Goal: Use online tool/utility: Utilize a website feature to perform a specific function

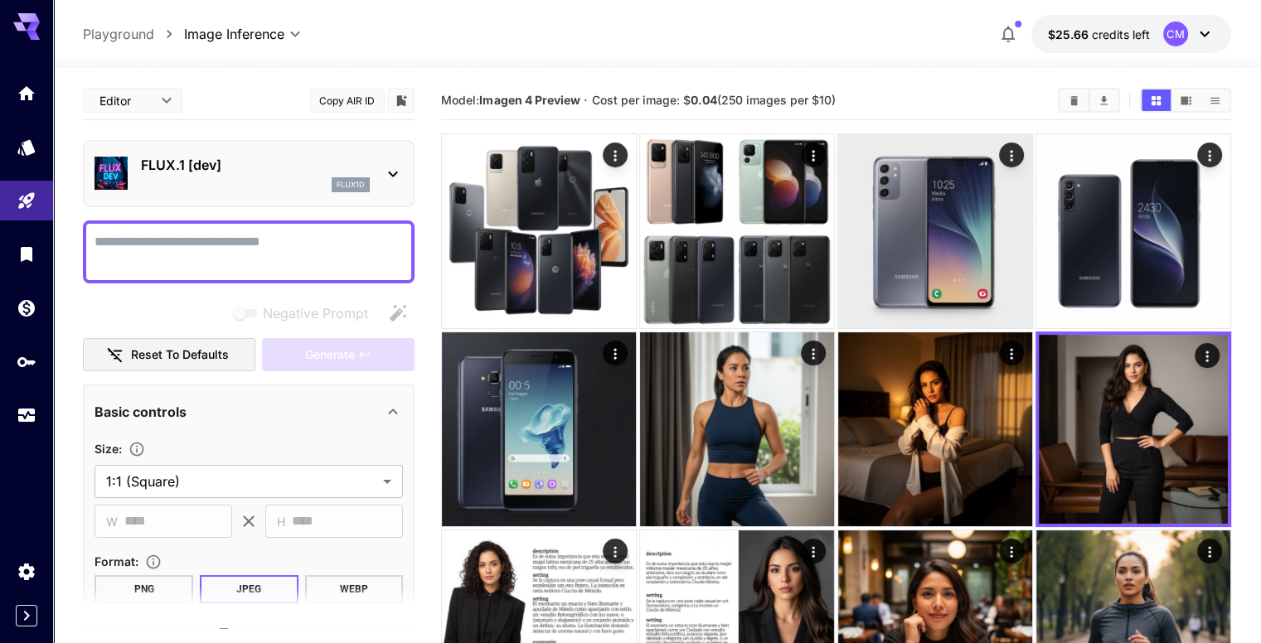
click at [211, 236] on textarea "Negative Prompt" at bounding box center [249, 252] width 308 height 40
paste textarea "**********"
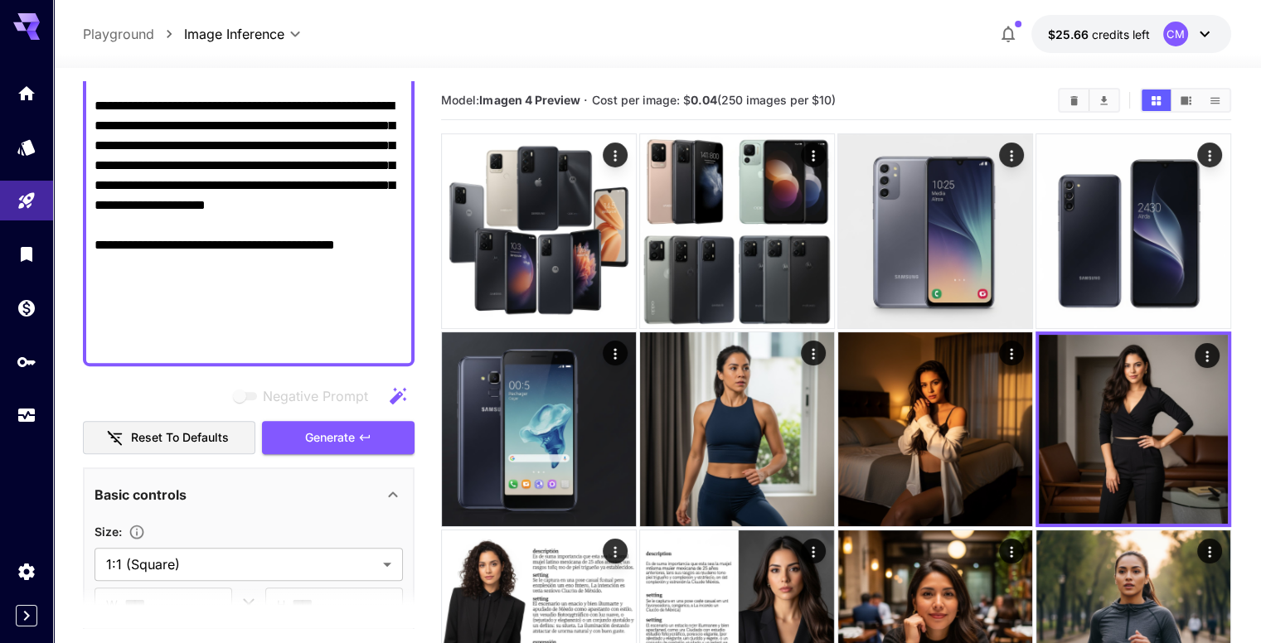
scroll to position [603, 0]
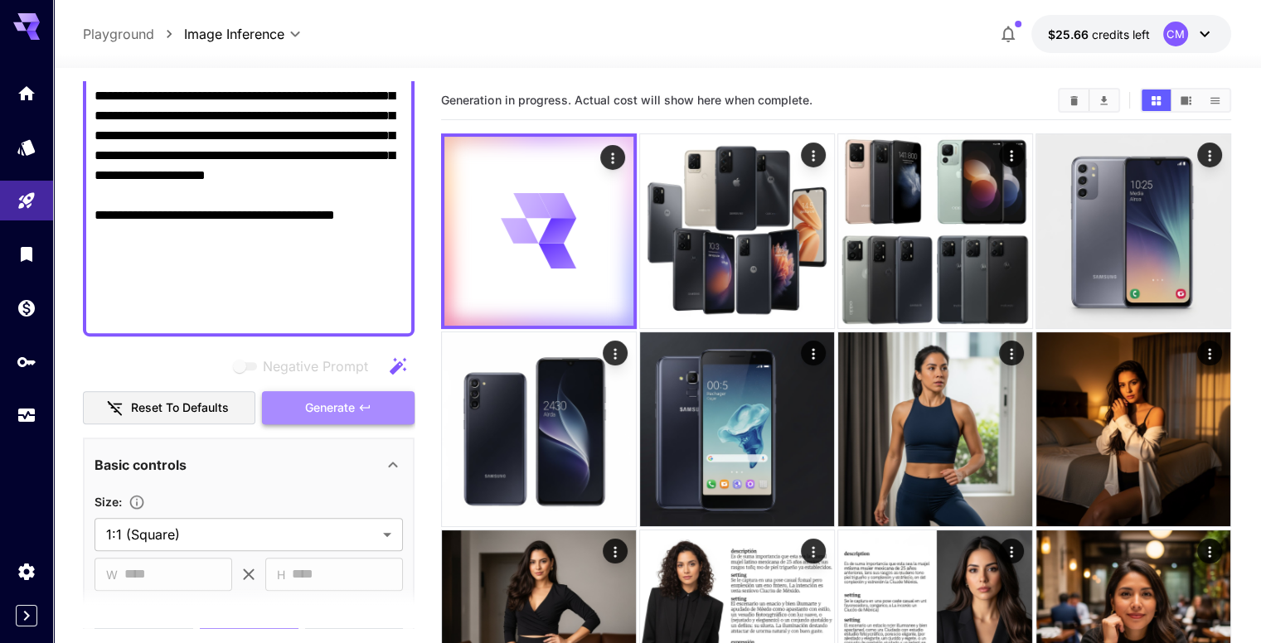
click at [334, 404] on span "Generate" at bounding box center [330, 408] width 50 height 21
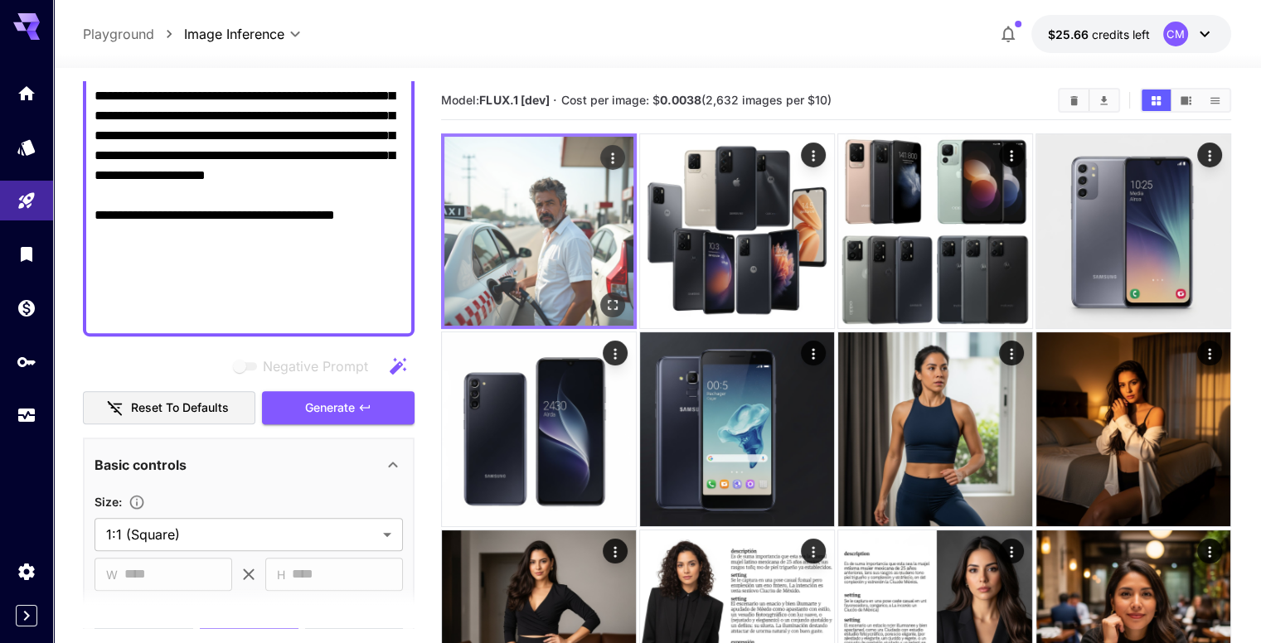
click at [516, 239] on img at bounding box center [538, 231] width 189 height 189
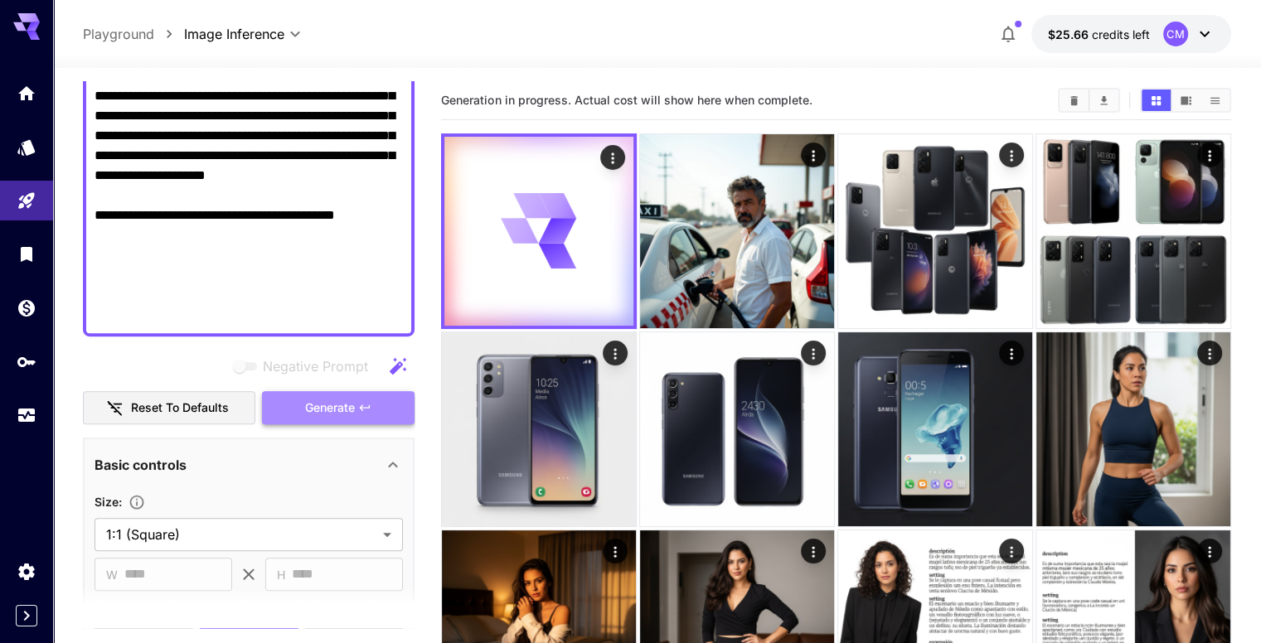
click at [307, 400] on span "Generate" at bounding box center [330, 408] width 50 height 21
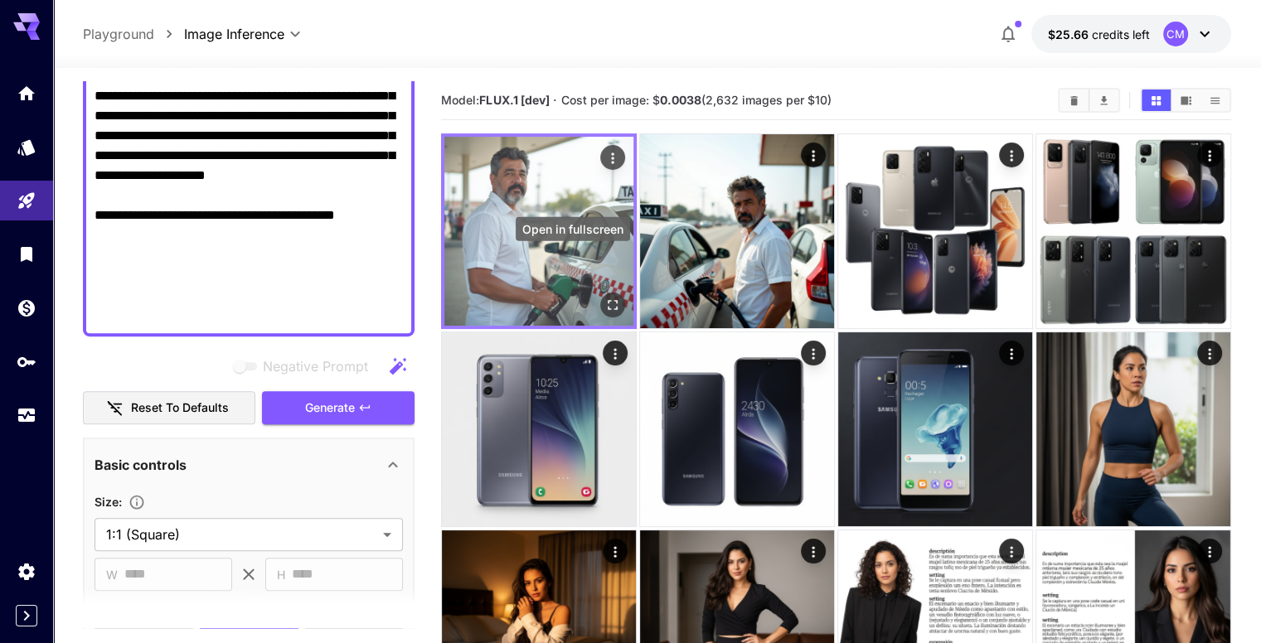
click at [608, 300] on icon "Open in fullscreen" at bounding box center [613, 305] width 10 height 10
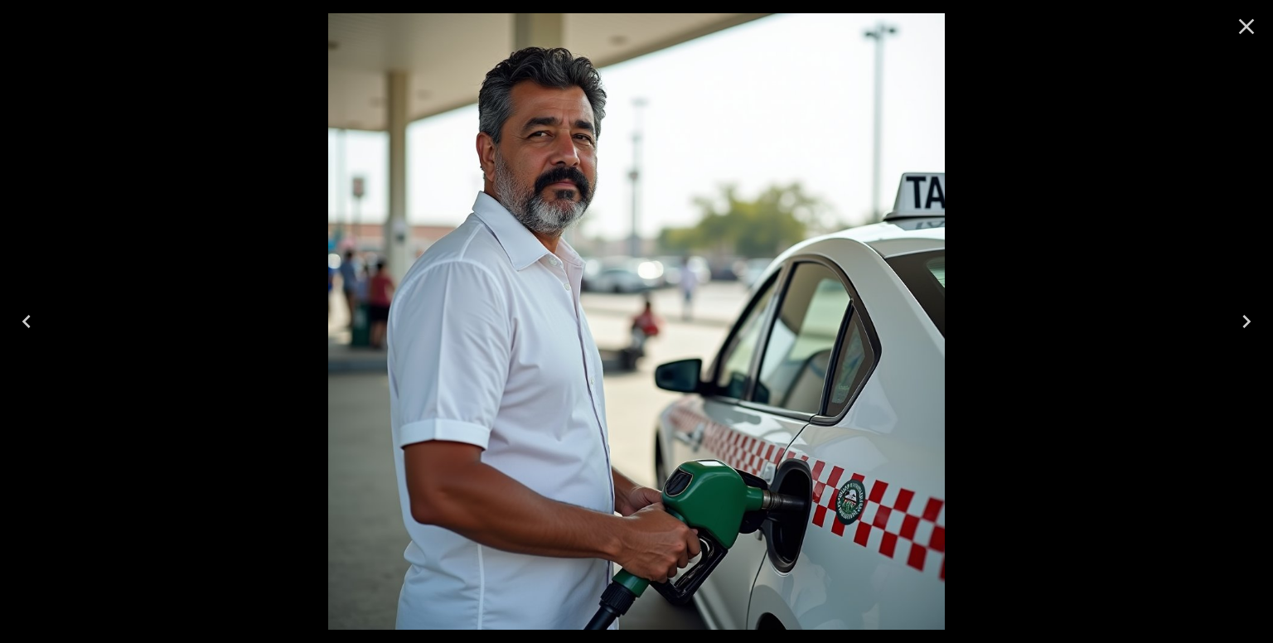
click at [1253, 21] on icon "Close" at bounding box center [1246, 26] width 27 height 27
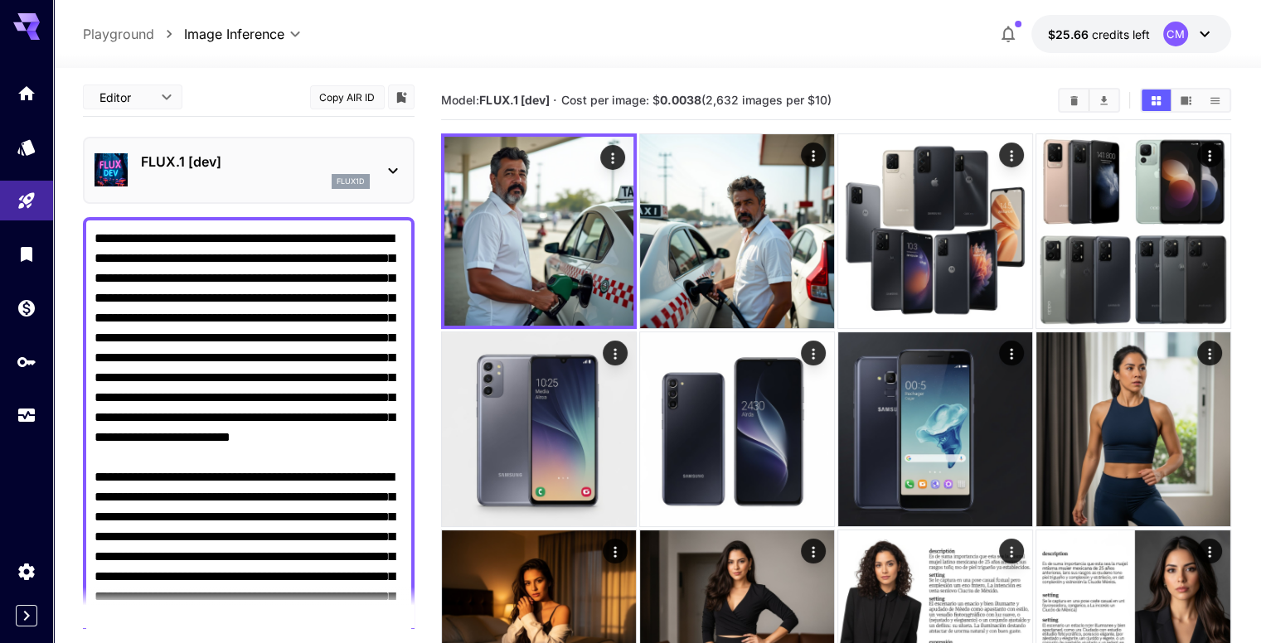
scroll to position [0, 0]
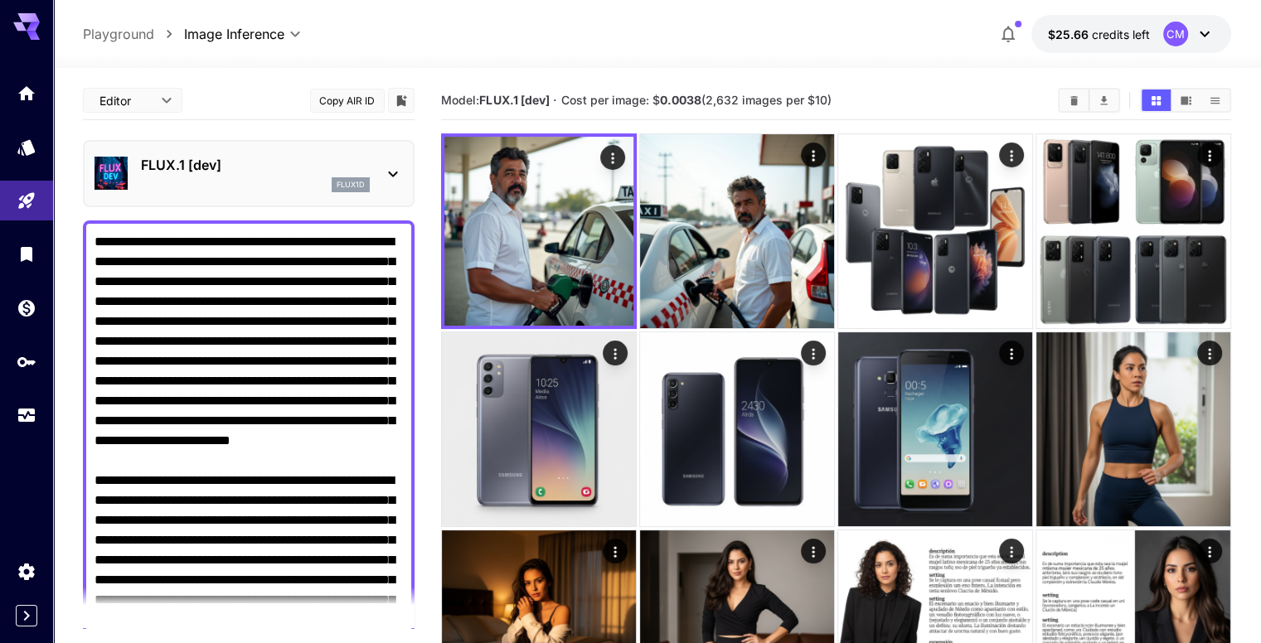
click at [289, 235] on textarea "Negative Prompt" at bounding box center [249, 580] width 308 height 696
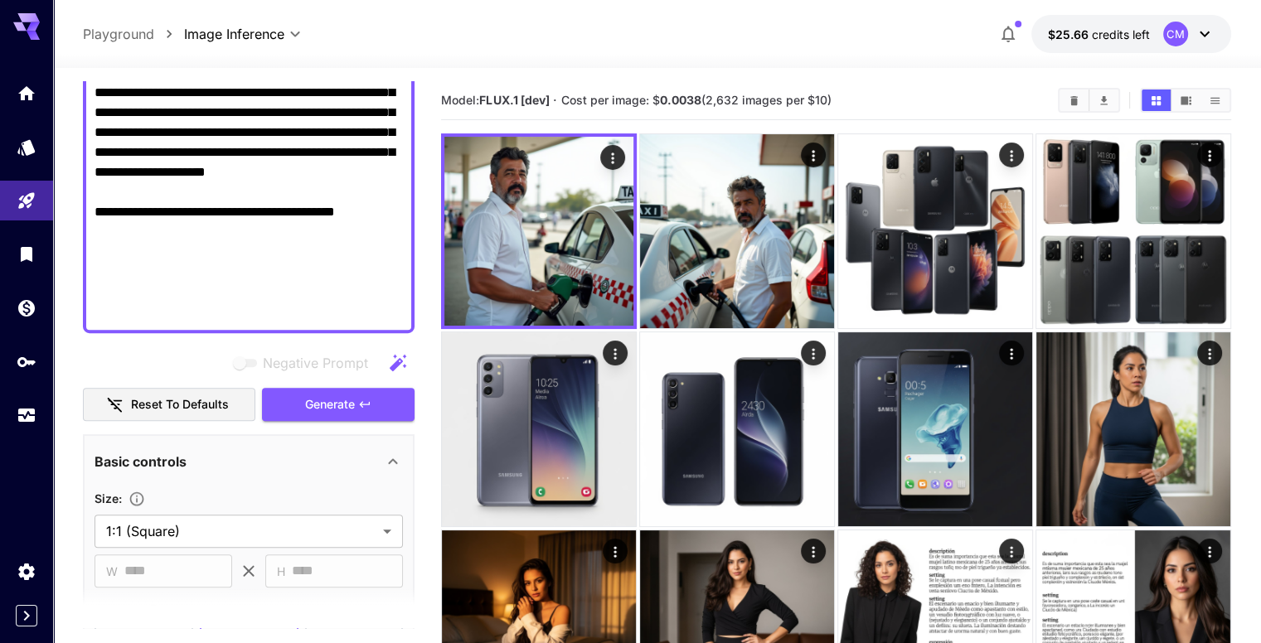
scroll to position [622, 0]
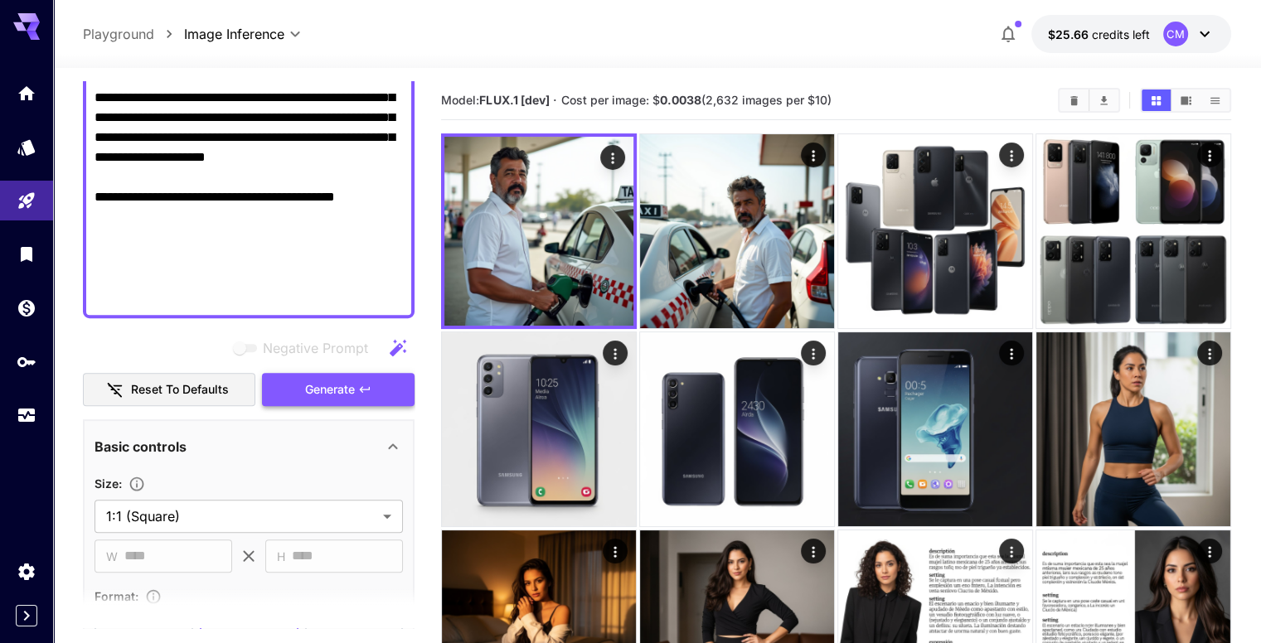
type textarea "**********"
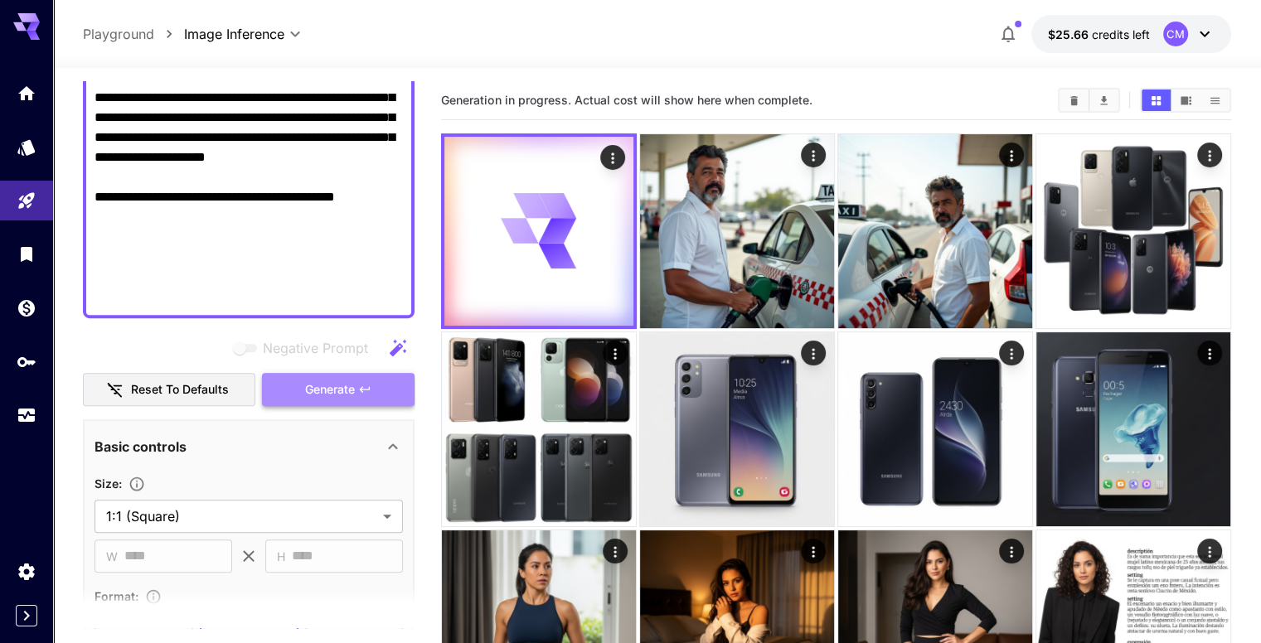
click at [347, 395] on span "Generate" at bounding box center [330, 390] width 50 height 21
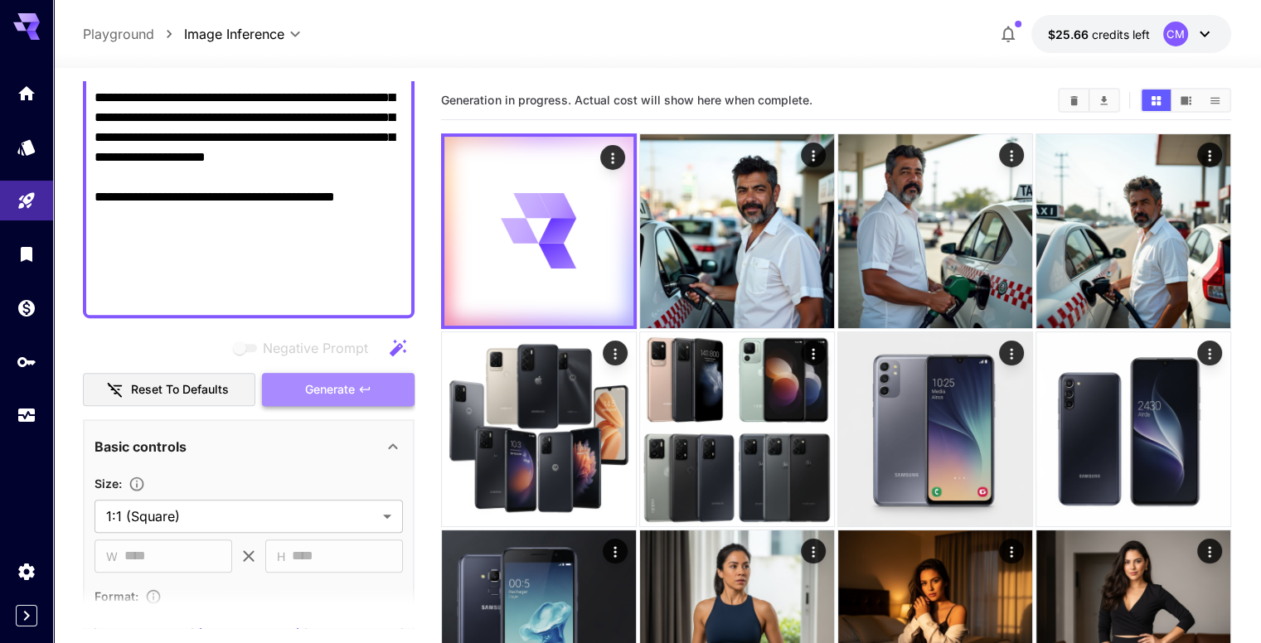
click at [388, 379] on button "Generate" at bounding box center [338, 390] width 153 height 34
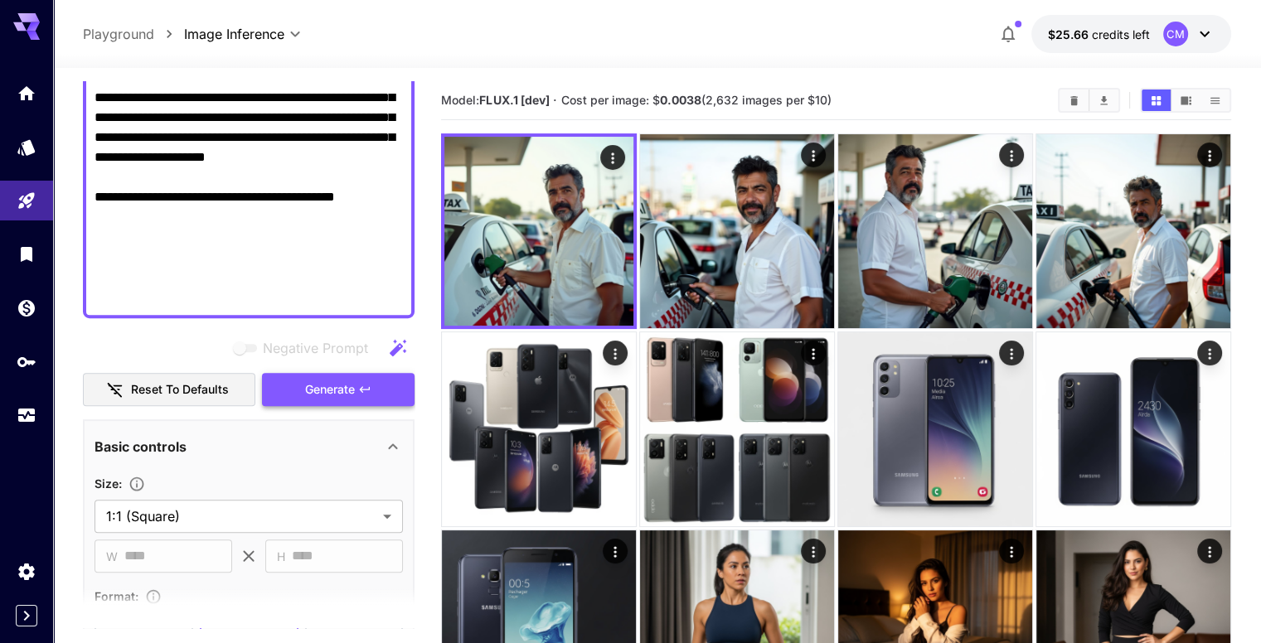
click at [372, 385] on button "Generate" at bounding box center [338, 390] width 153 height 34
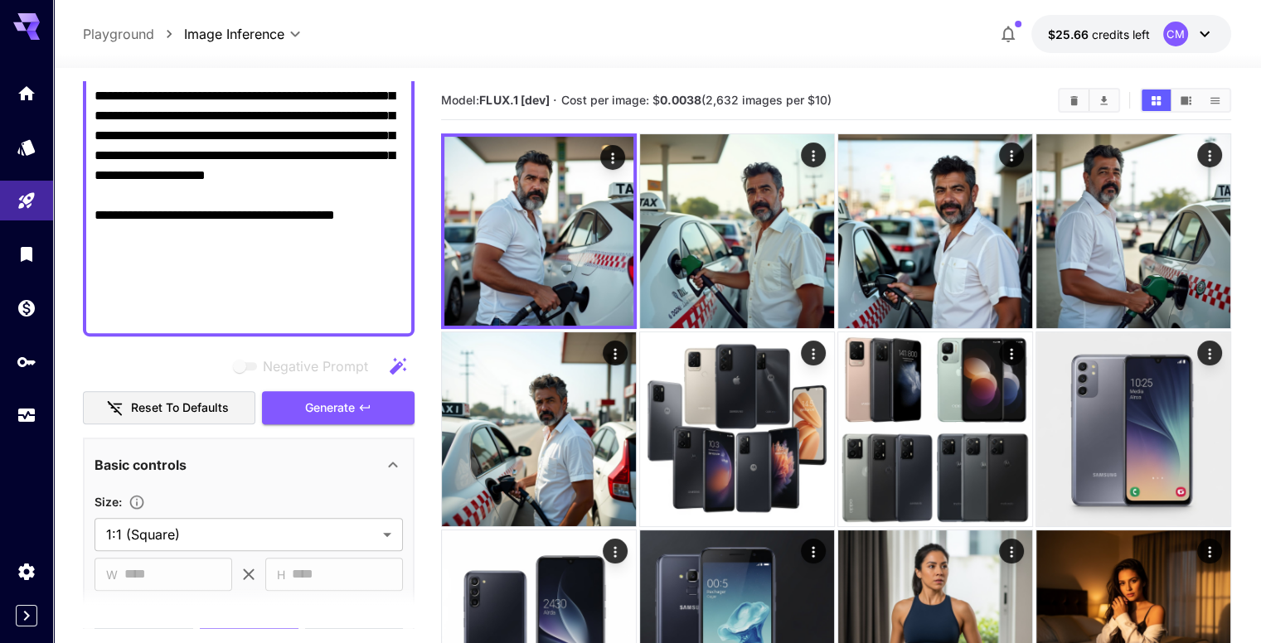
scroll to position [613, 0]
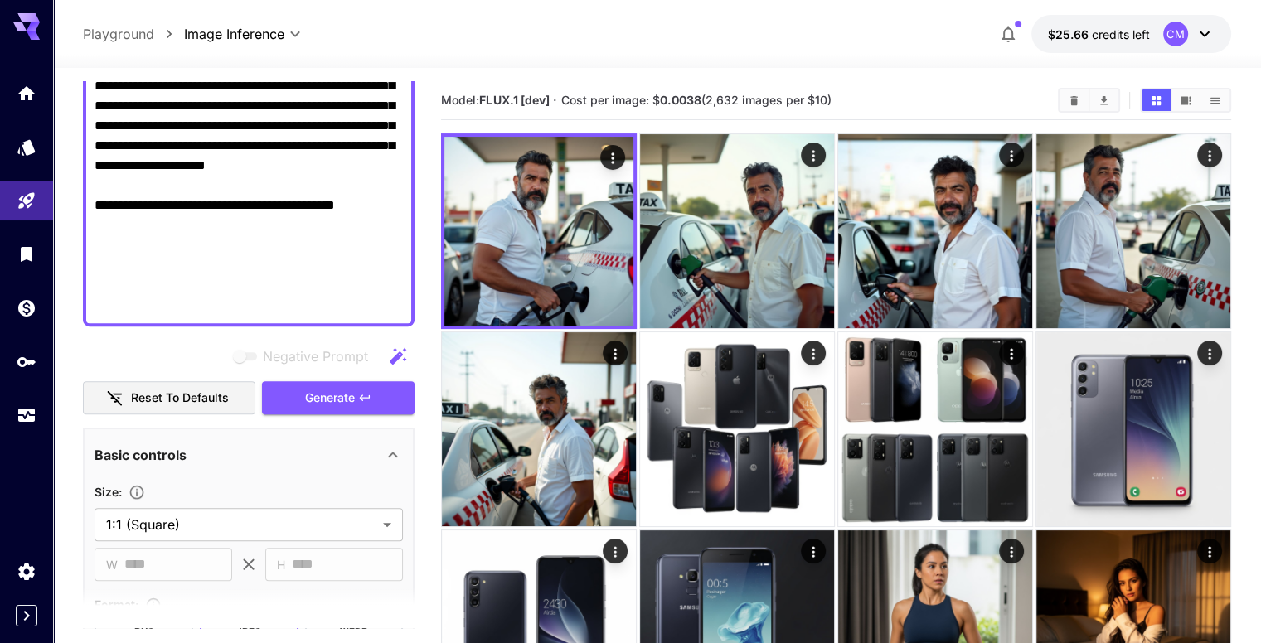
drag, startPoint x: 264, startPoint y: 279, endPoint x: 406, endPoint y: 283, distance: 141.8
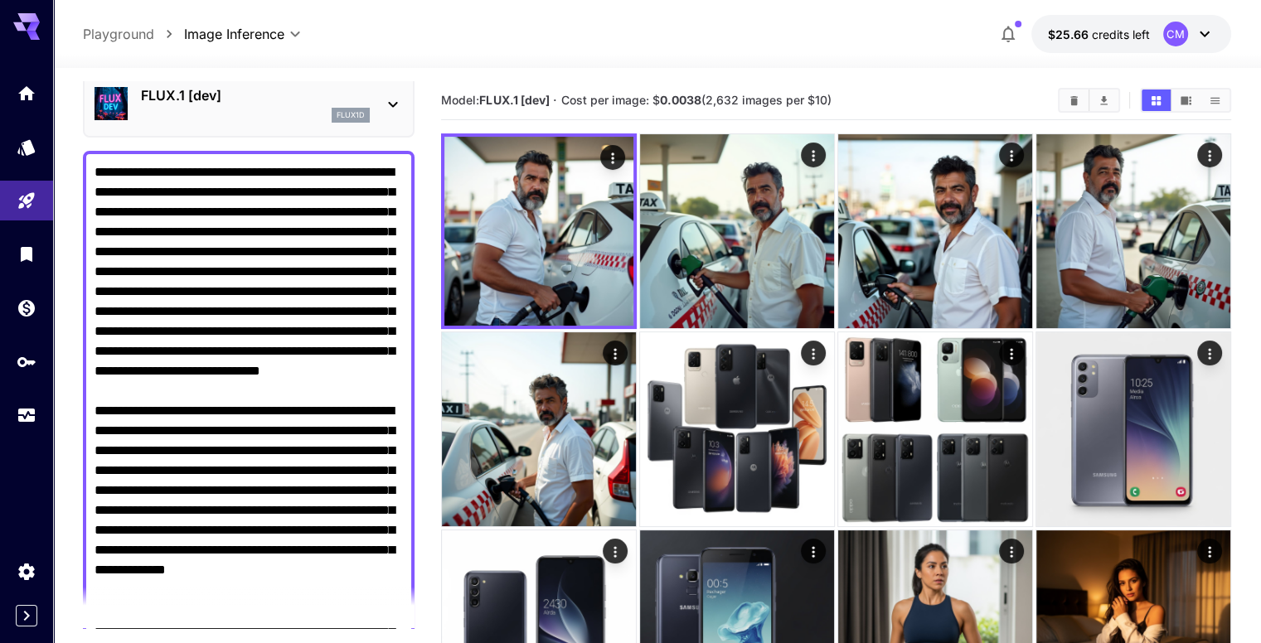
scroll to position [0, 0]
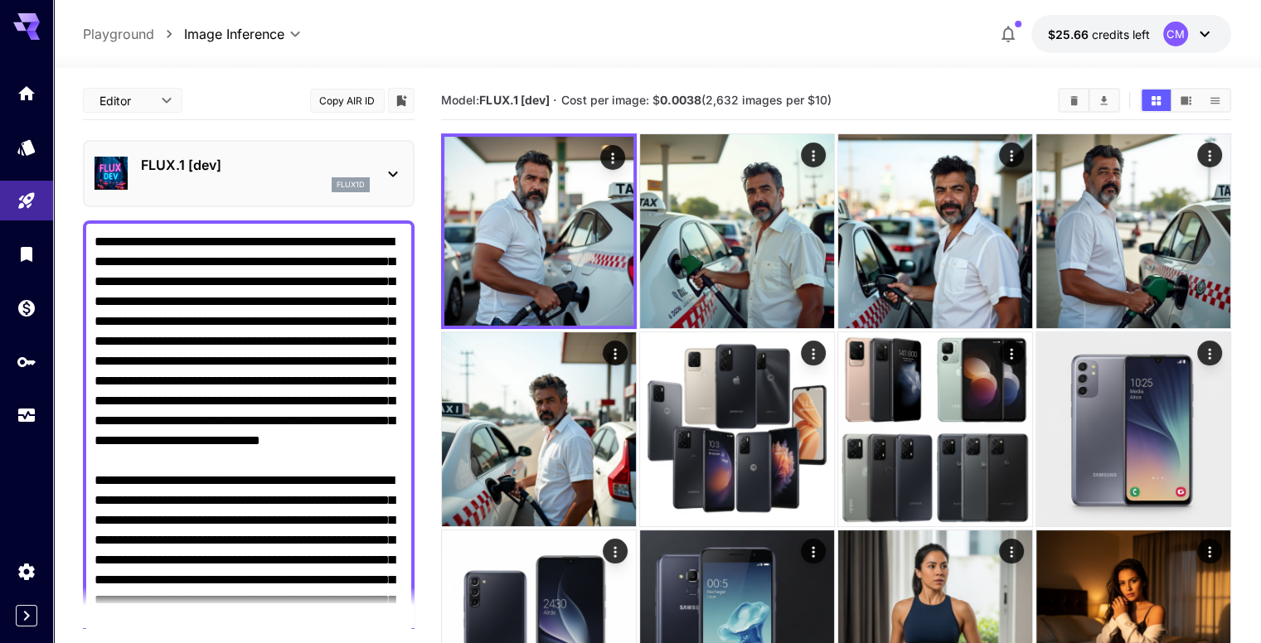
click at [288, 237] on textarea "Negative Prompt" at bounding box center [249, 580] width 308 height 696
click at [375, 236] on textarea "Negative Prompt" at bounding box center [249, 580] width 308 height 696
paste textarea "**********"
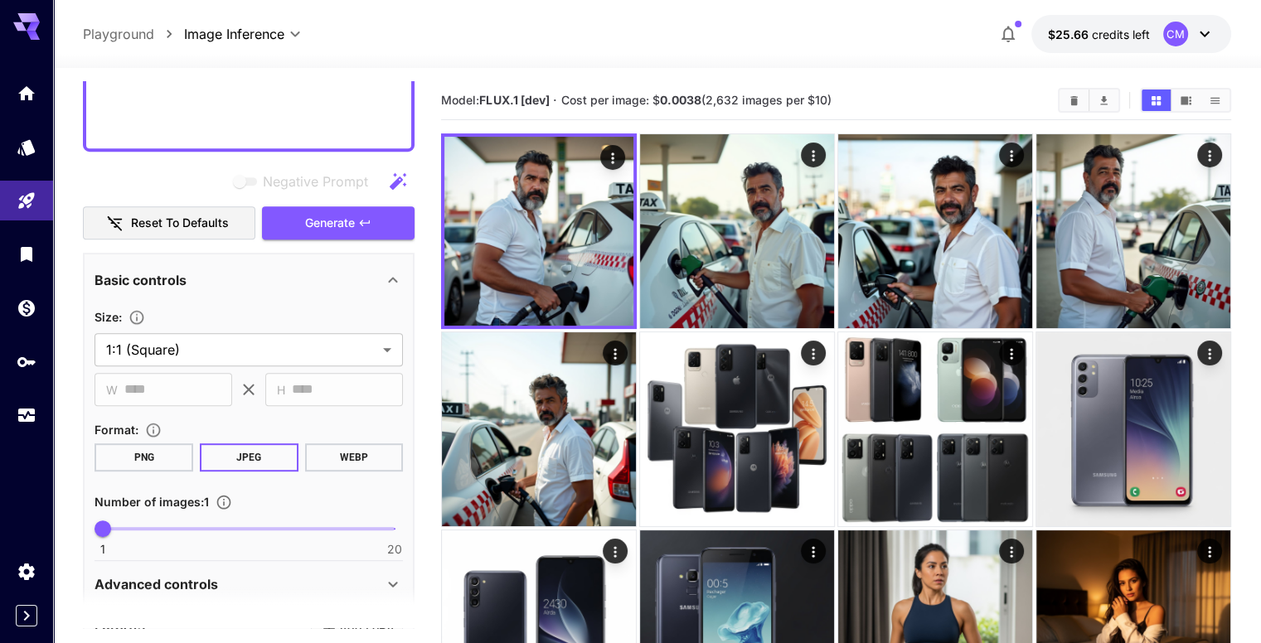
scroll to position [831, 0]
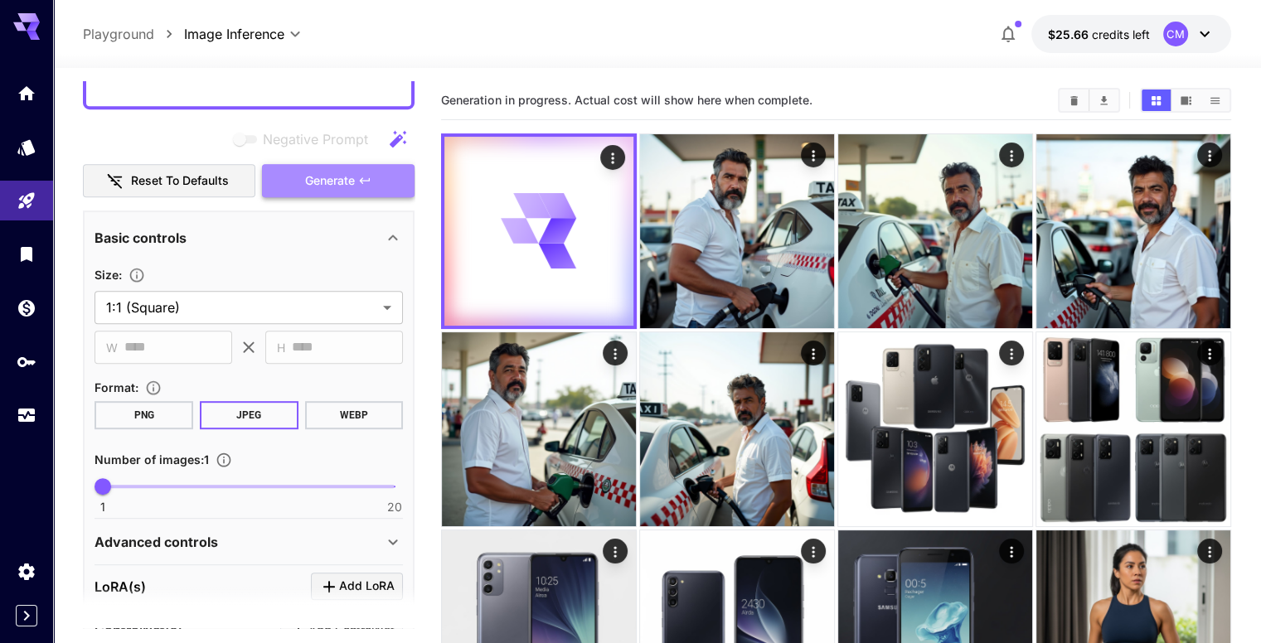
click at [333, 184] on span "Generate" at bounding box center [330, 181] width 50 height 21
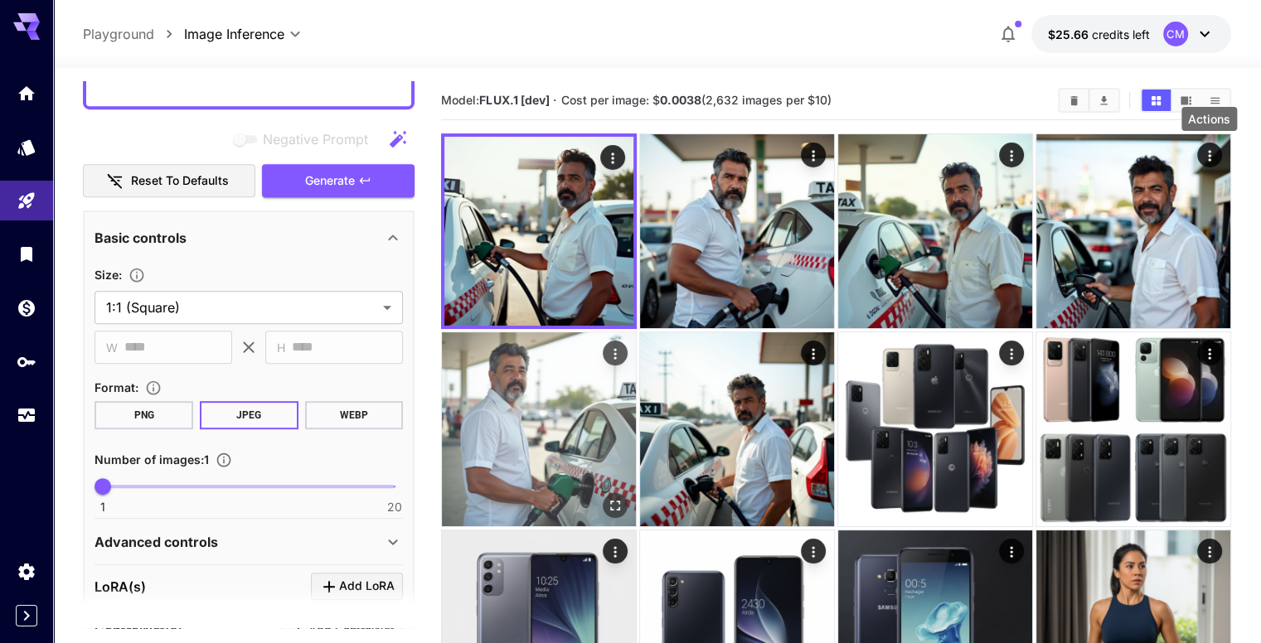
click at [623, 346] on icon "Actions" at bounding box center [615, 354] width 17 height 17
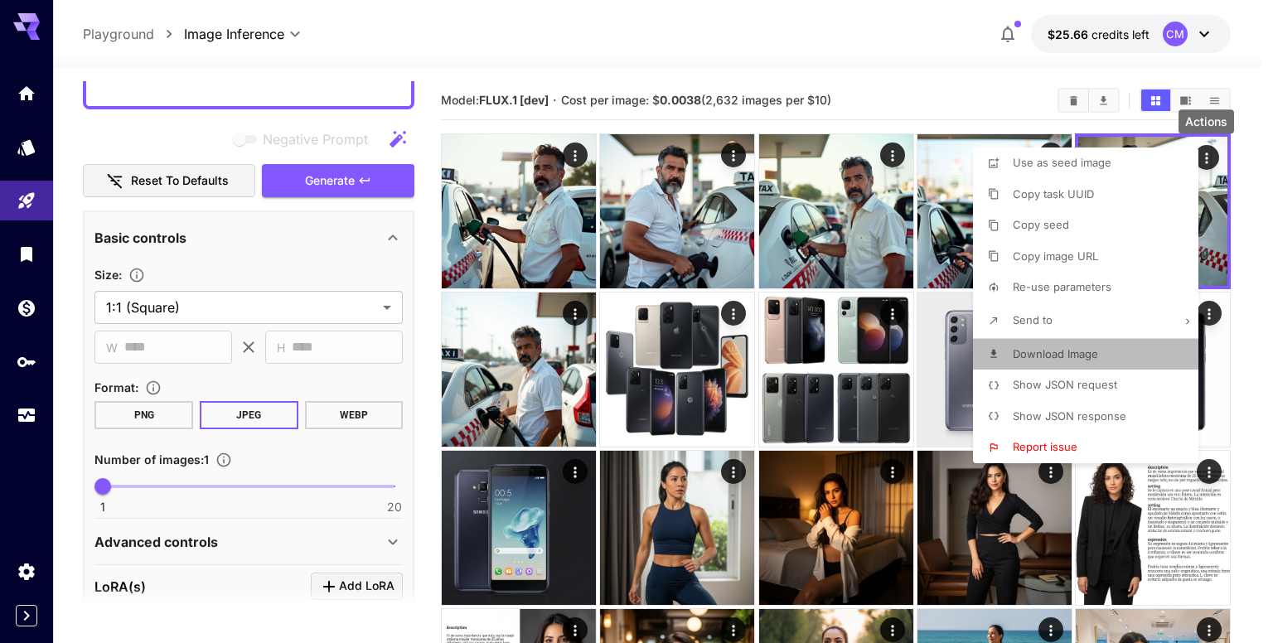
click at [1087, 343] on li "Download Image" at bounding box center [1090, 355] width 235 height 32
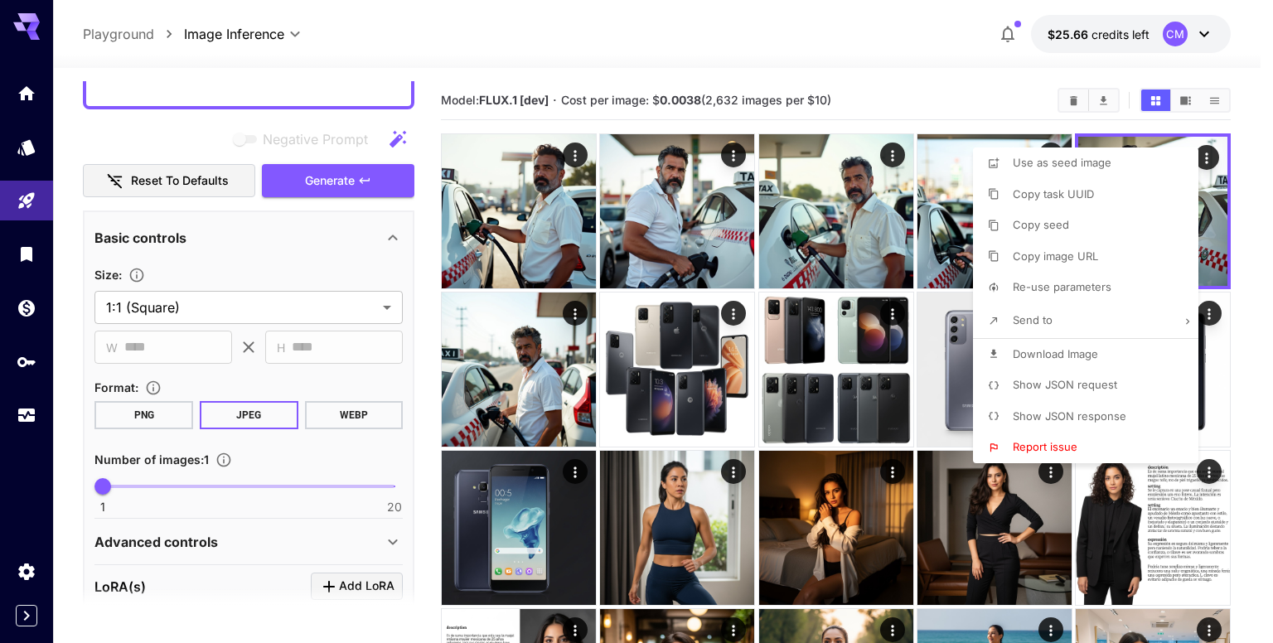
click at [340, 182] on div at bounding box center [636, 321] width 1273 height 643
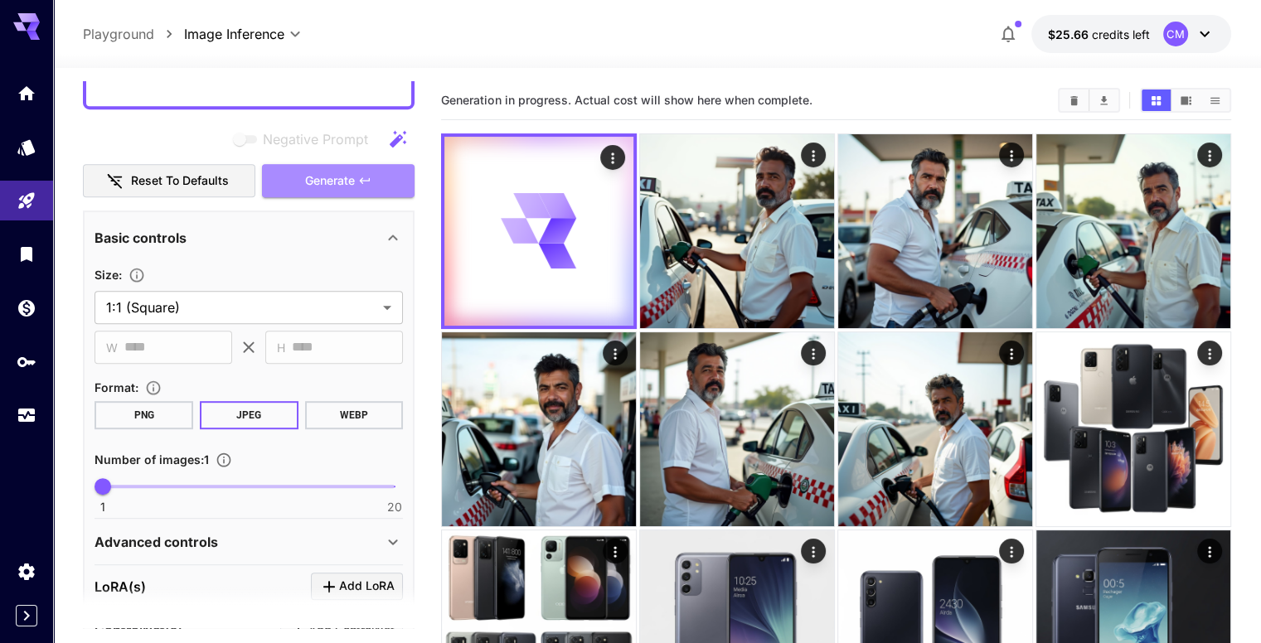
click at [340, 182] on span "Generate" at bounding box center [330, 181] width 50 height 21
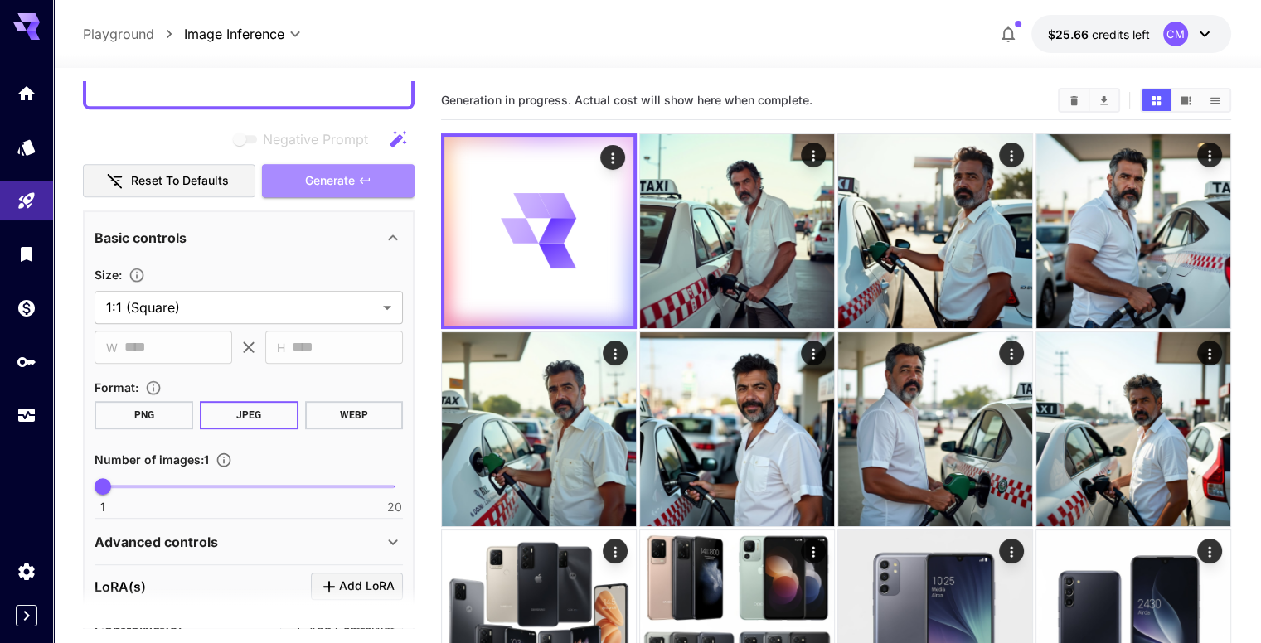
click at [340, 182] on span "Generate" at bounding box center [330, 181] width 50 height 21
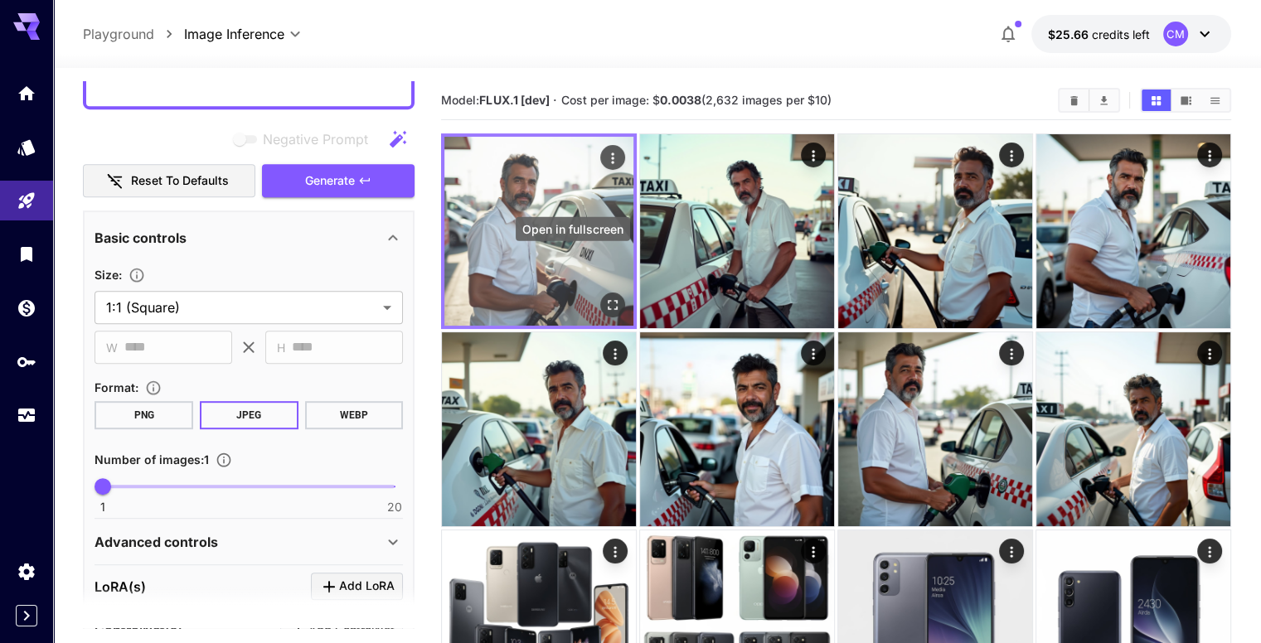
click at [604, 297] on icon "Open in fullscreen" at bounding box center [612, 305] width 17 height 17
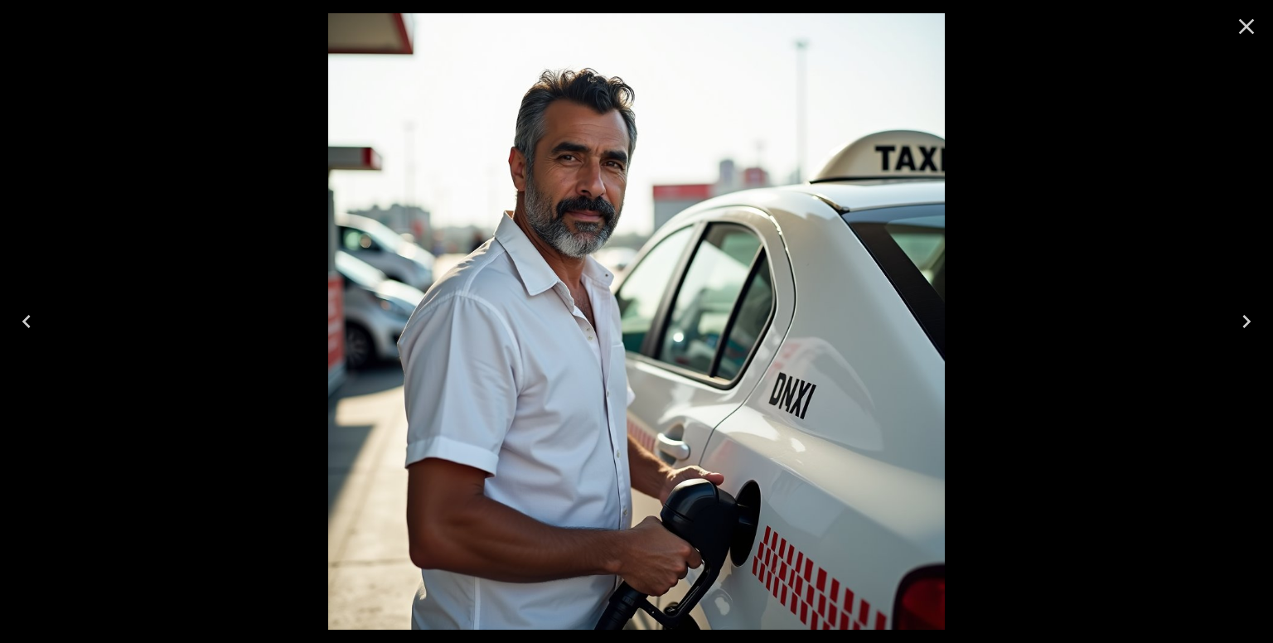
click at [1241, 37] on icon "Close" at bounding box center [1246, 26] width 27 height 27
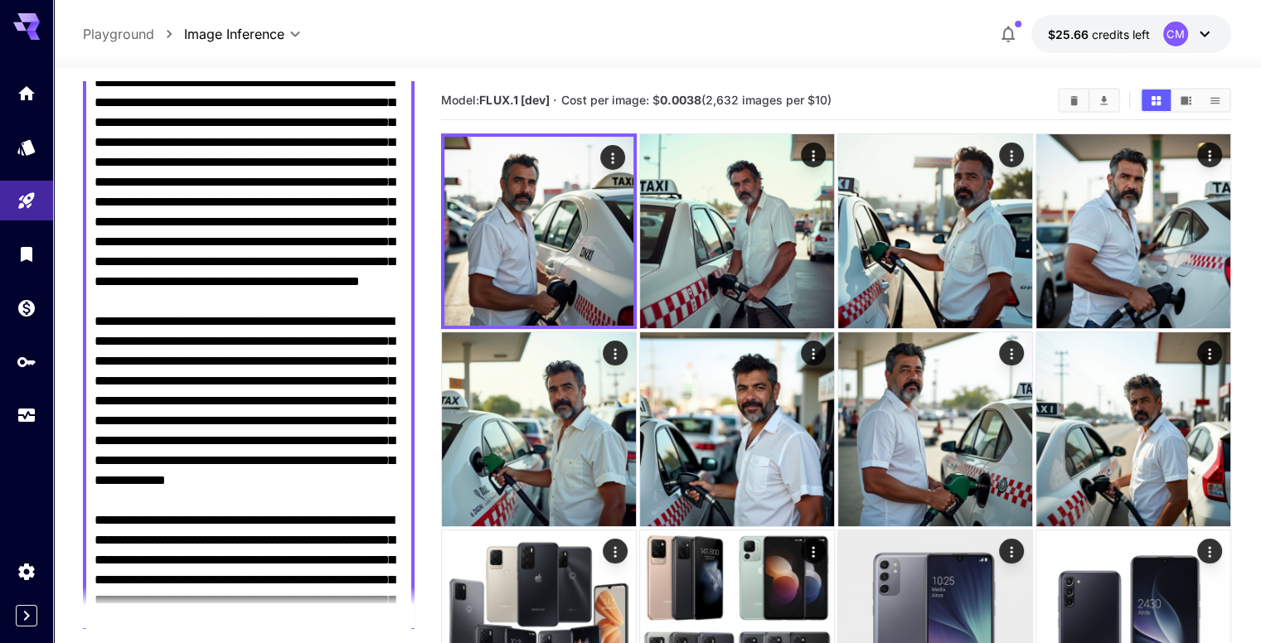
scroll to position [0, 0]
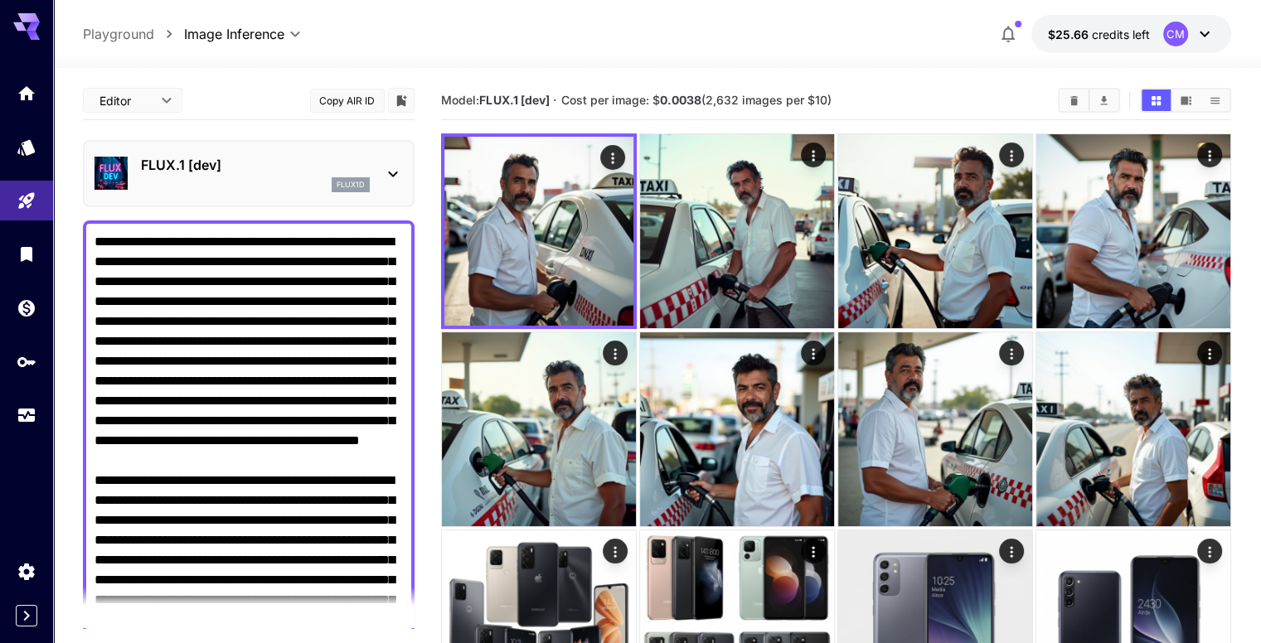
click at [346, 255] on textarea "Negative Prompt" at bounding box center [249, 580] width 308 height 696
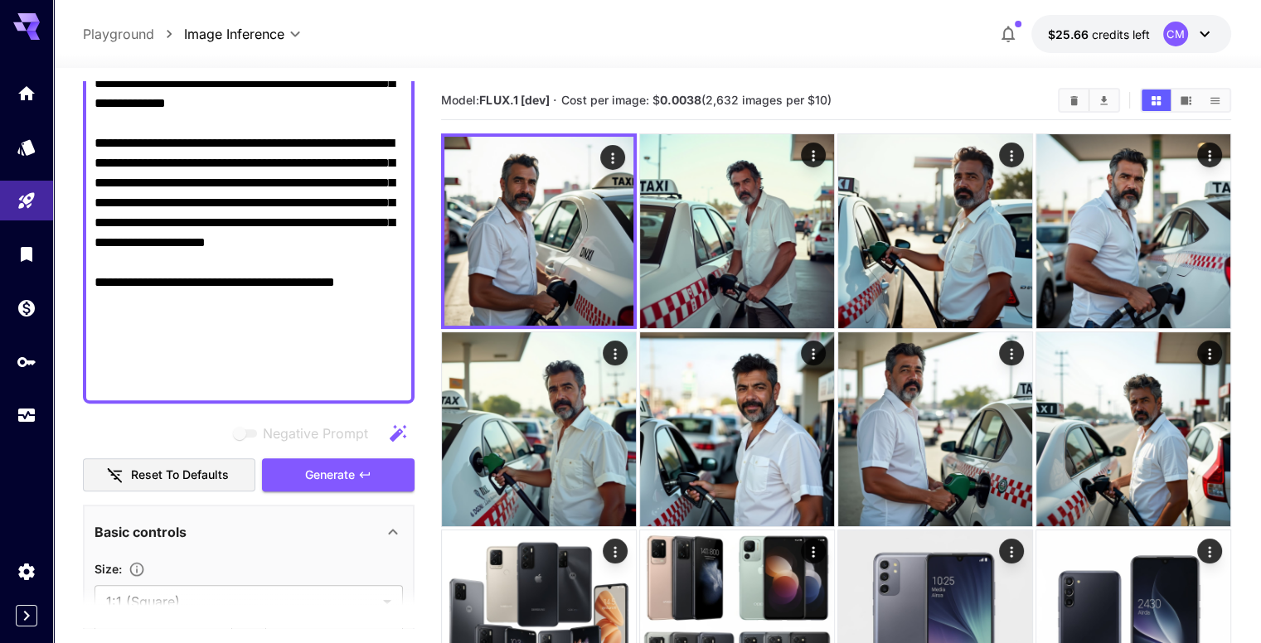
scroll to position [545, 0]
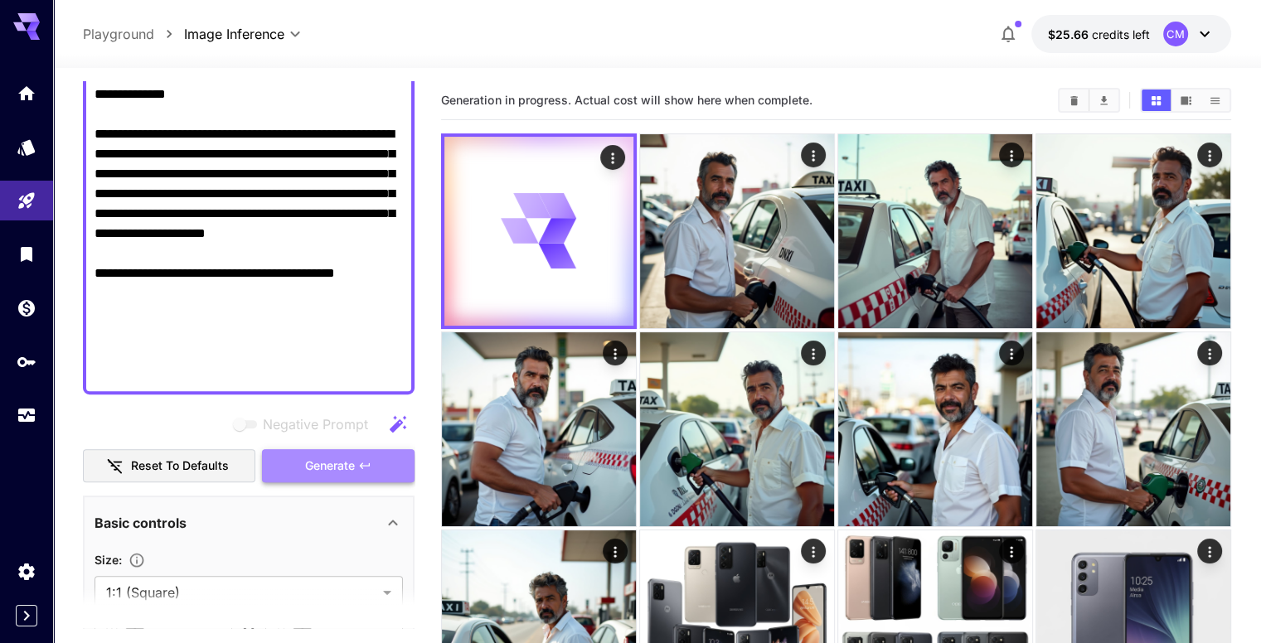
click at [322, 453] on button "Generate" at bounding box center [338, 466] width 153 height 34
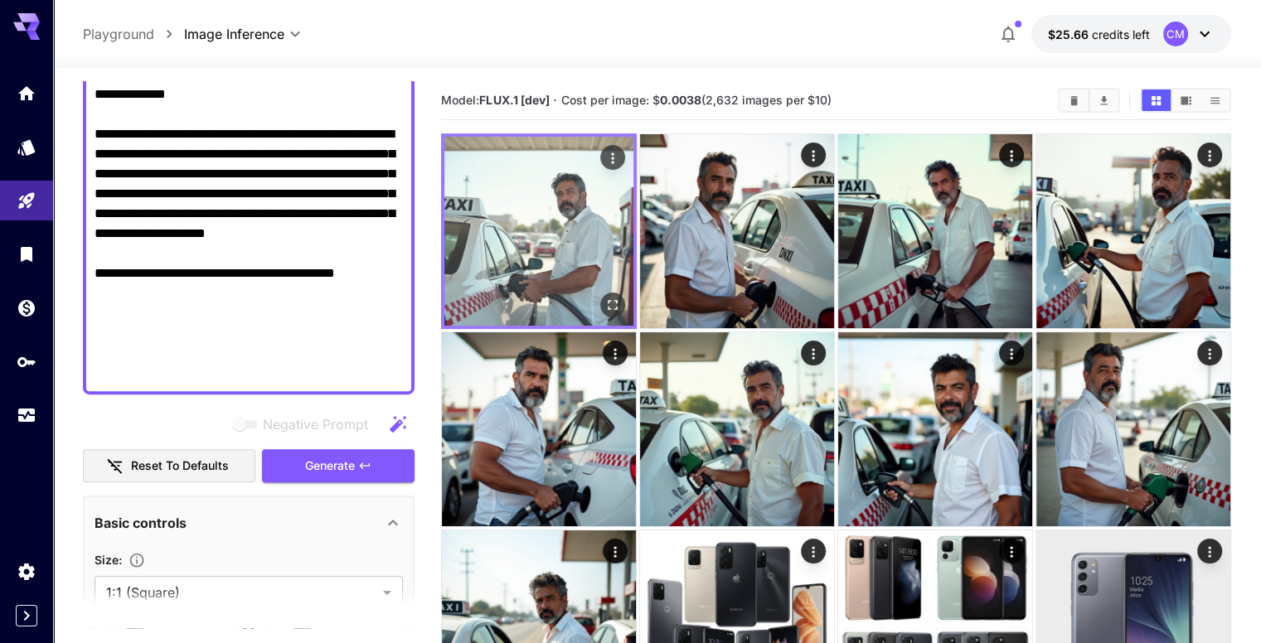
click at [551, 243] on img at bounding box center [538, 231] width 189 height 189
click at [604, 297] on icon "Open in fullscreen" at bounding box center [612, 305] width 17 height 17
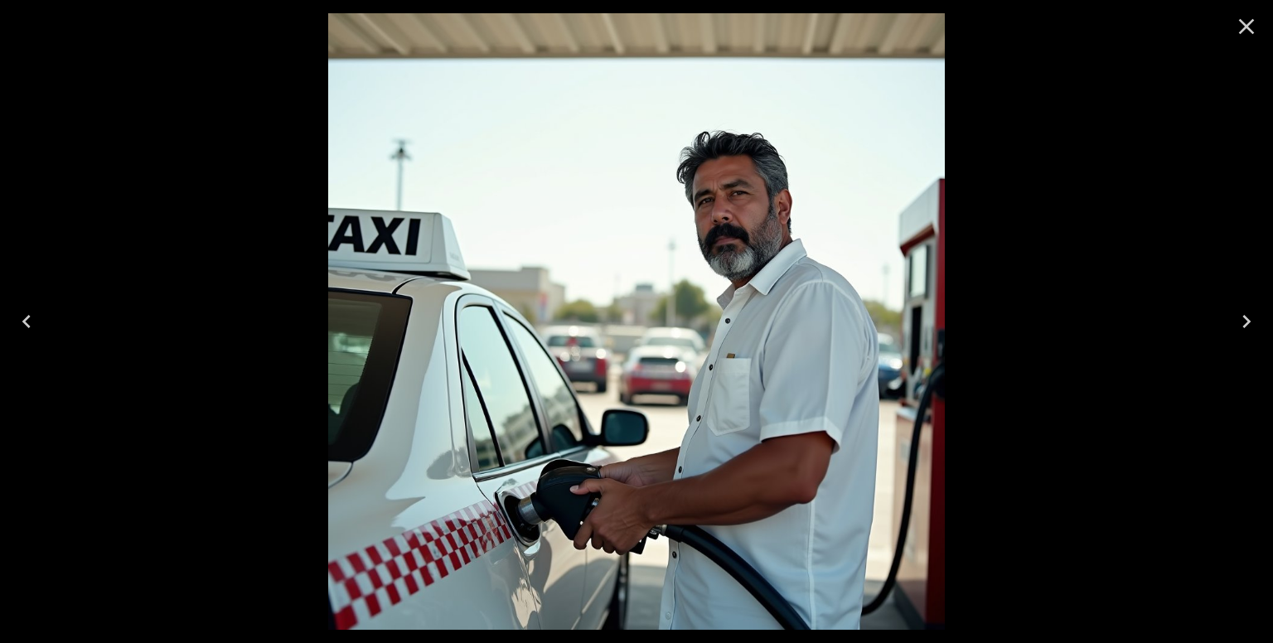
click at [1245, 18] on icon "Close" at bounding box center [1246, 26] width 27 height 27
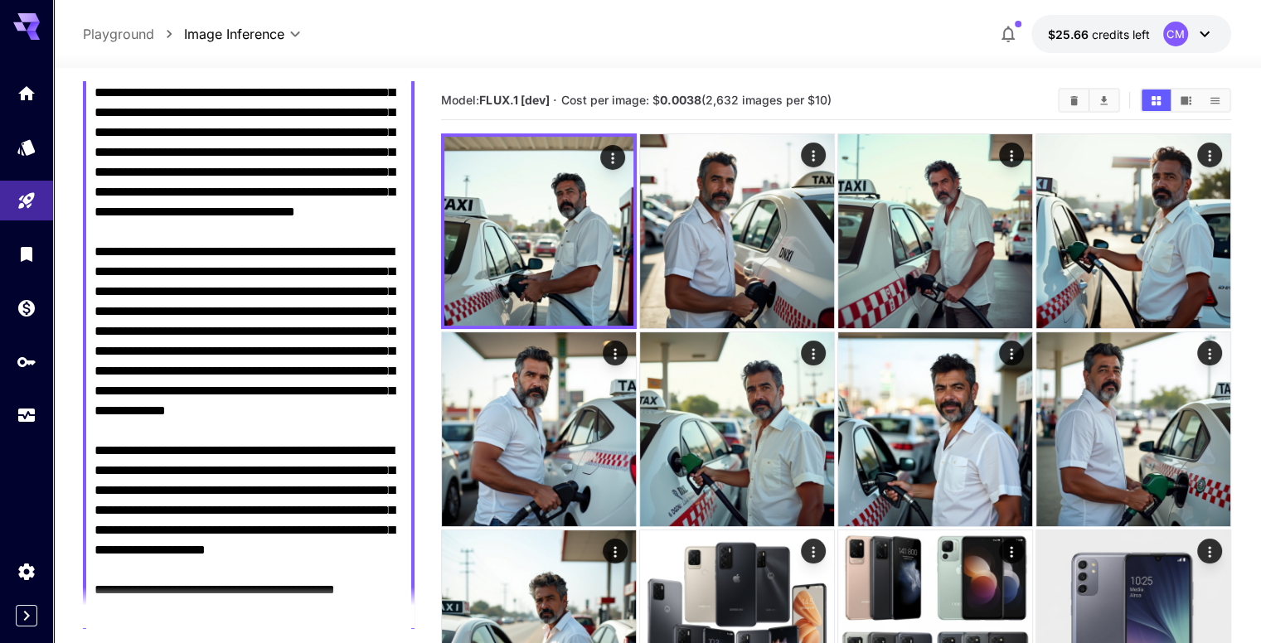
scroll to position [0, 0]
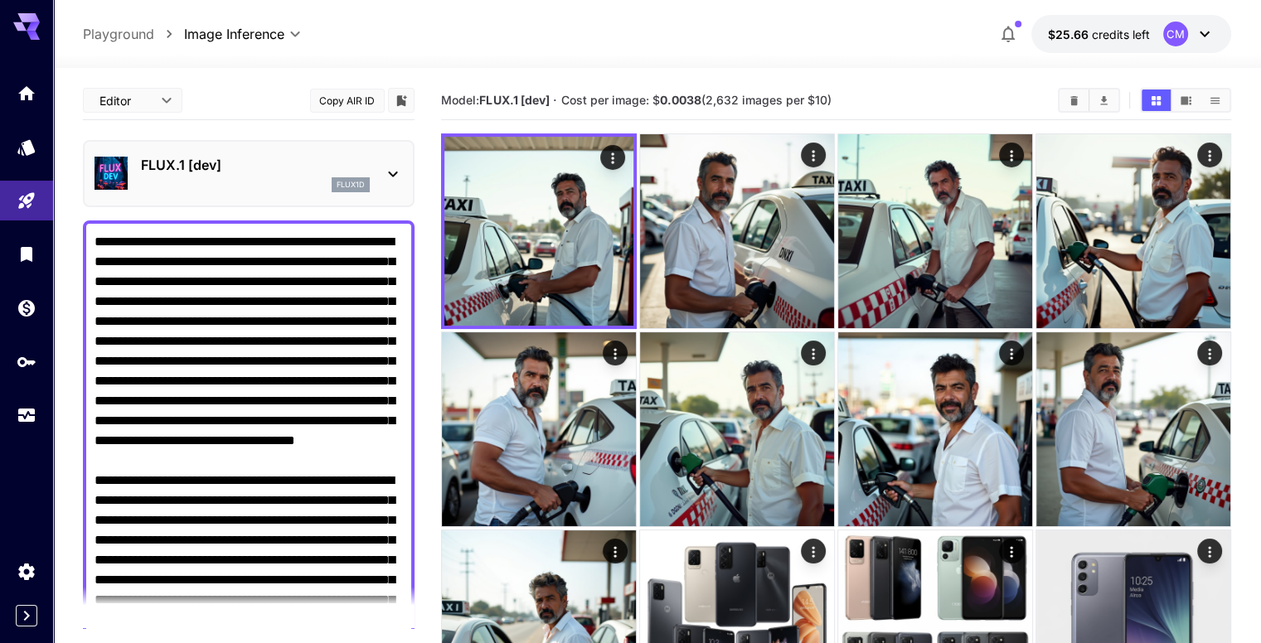
click at [293, 258] on textarea "Negative Prompt" at bounding box center [249, 580] width 308 height 696
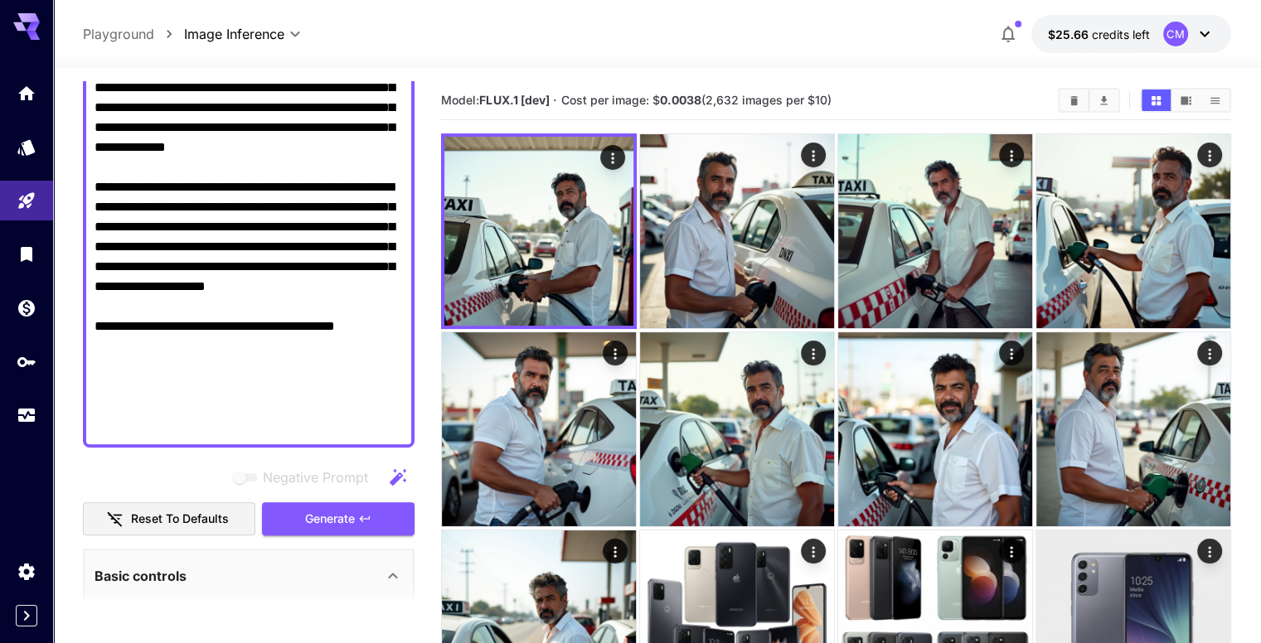
scroll to position [497, 0]
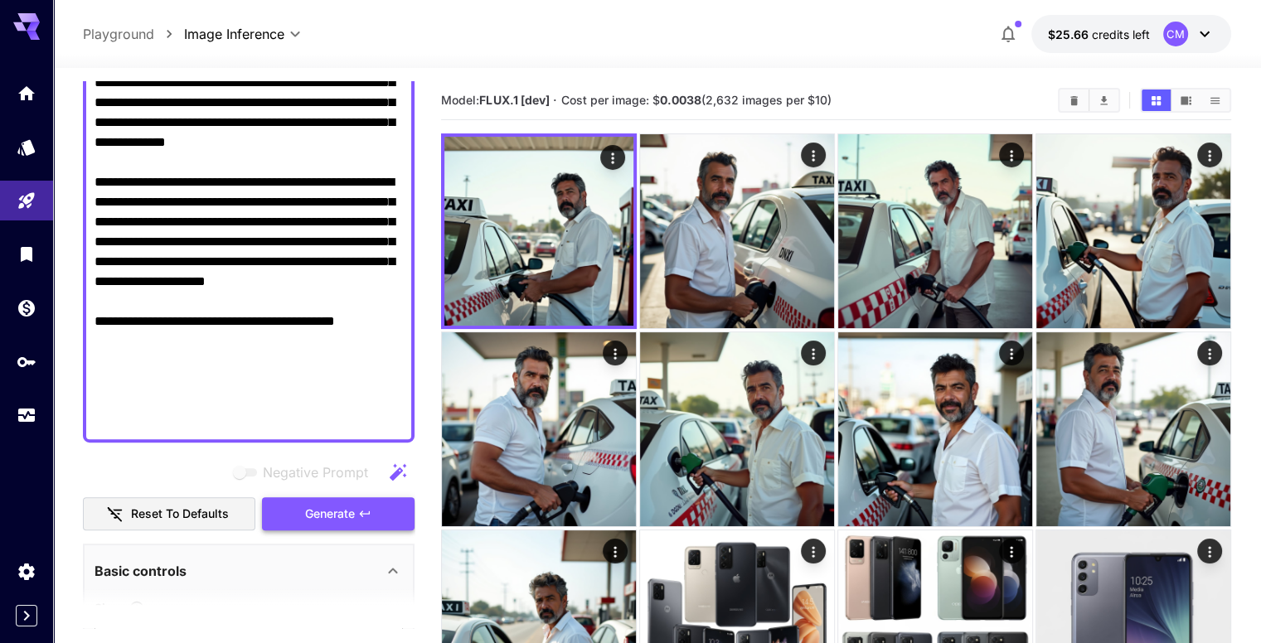
type textarea "**********"
click at [343, 526] on button "Generate" at bounding box center [338, 514] width 153 height 34
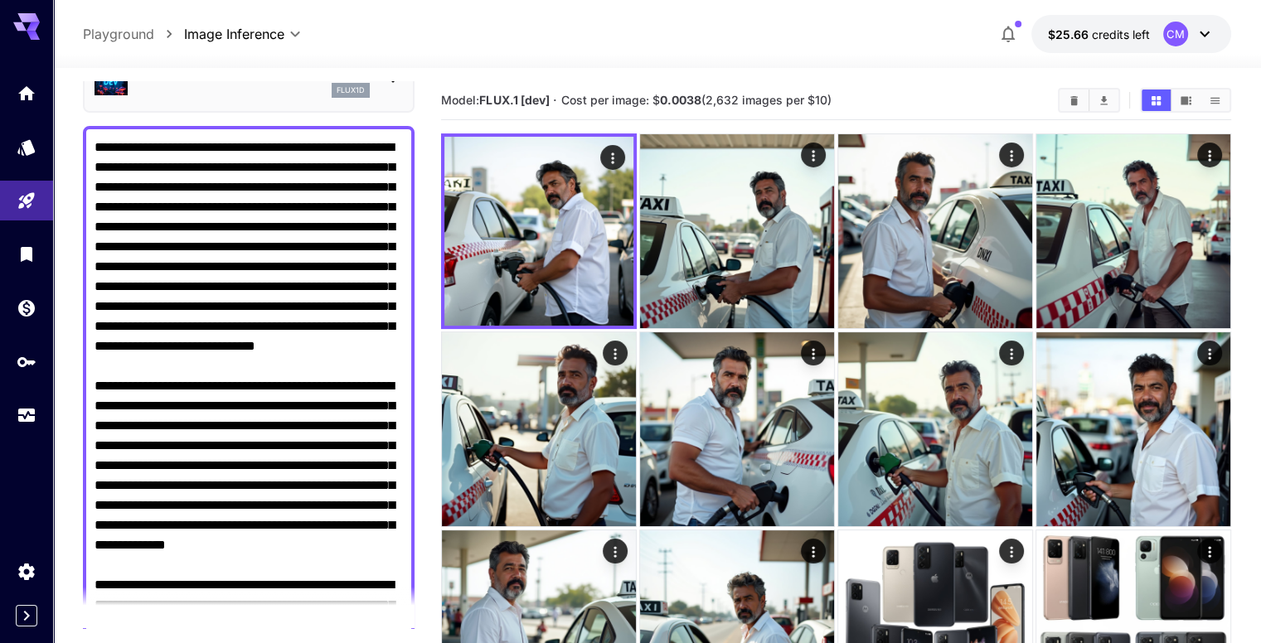
scroll to position [83, 0]
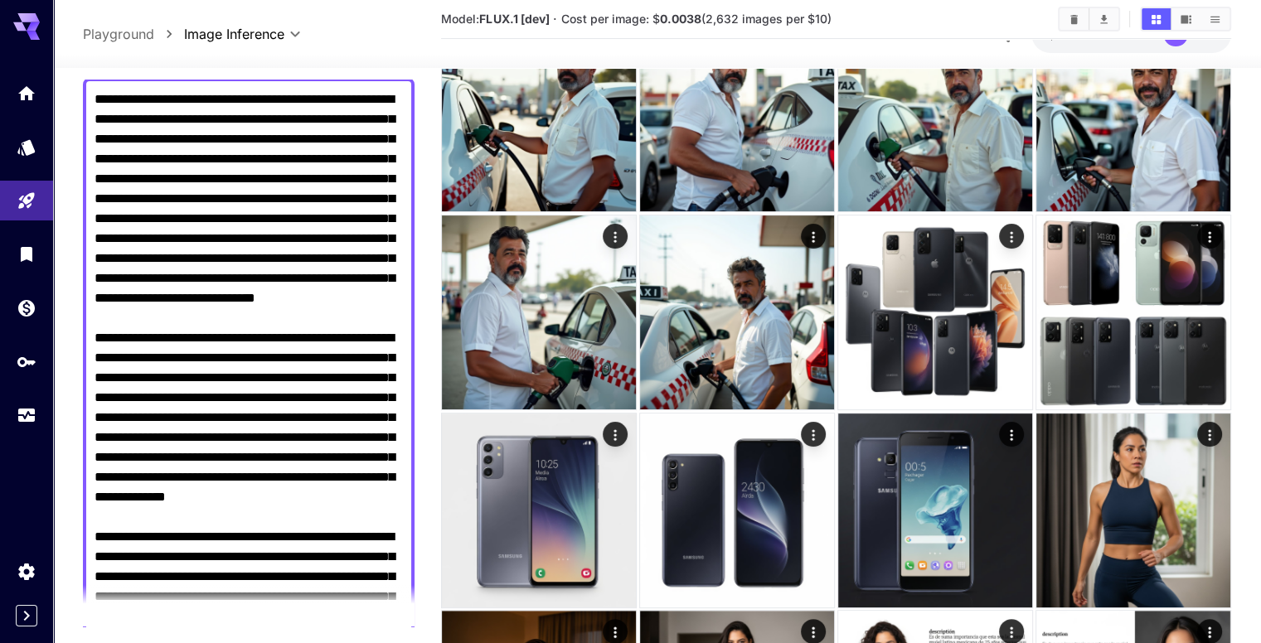
scroll to position [241, 0]
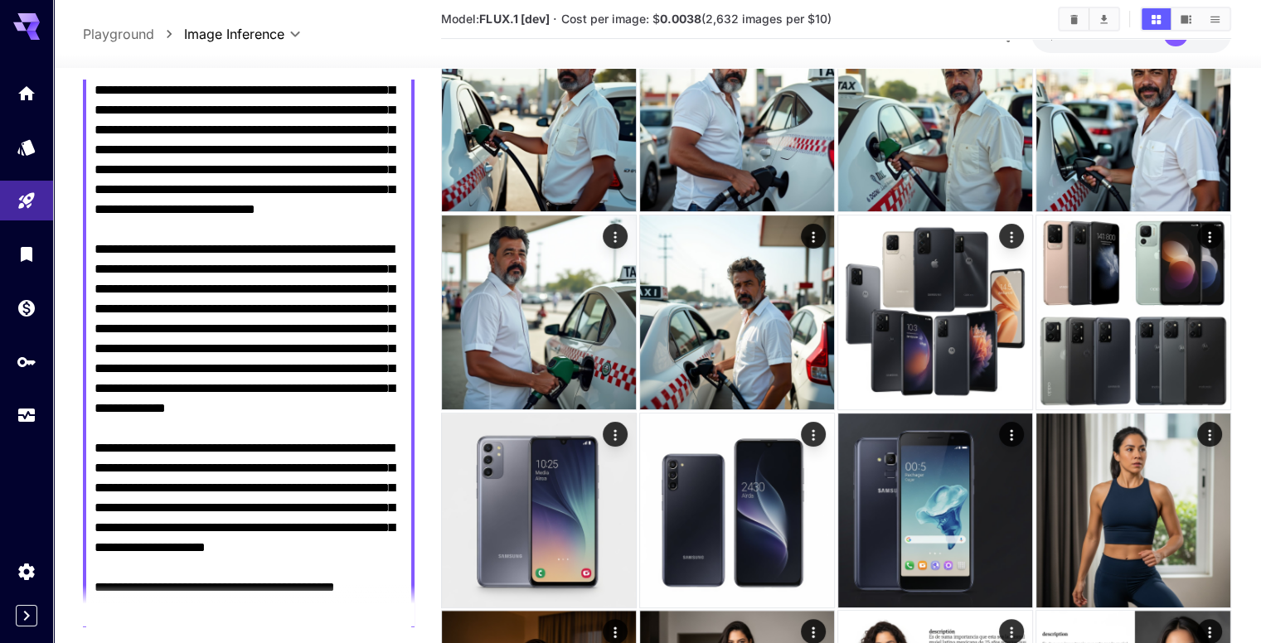
drag, startPoint x: 96, startPoint y: 177, endPoint x: 355, endPoint y: 614, distance: 508.4
click at [355, 614] on section "**********" at bounding box center [249, 353] width 332 height 547
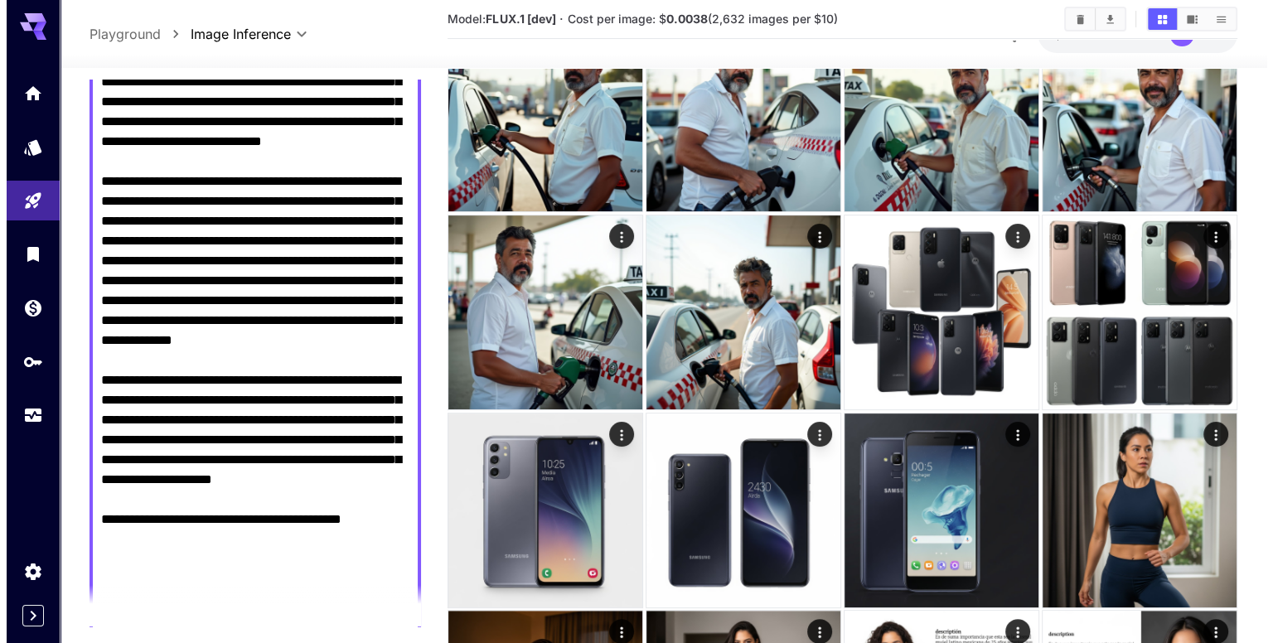
scroll to position [0, 0]
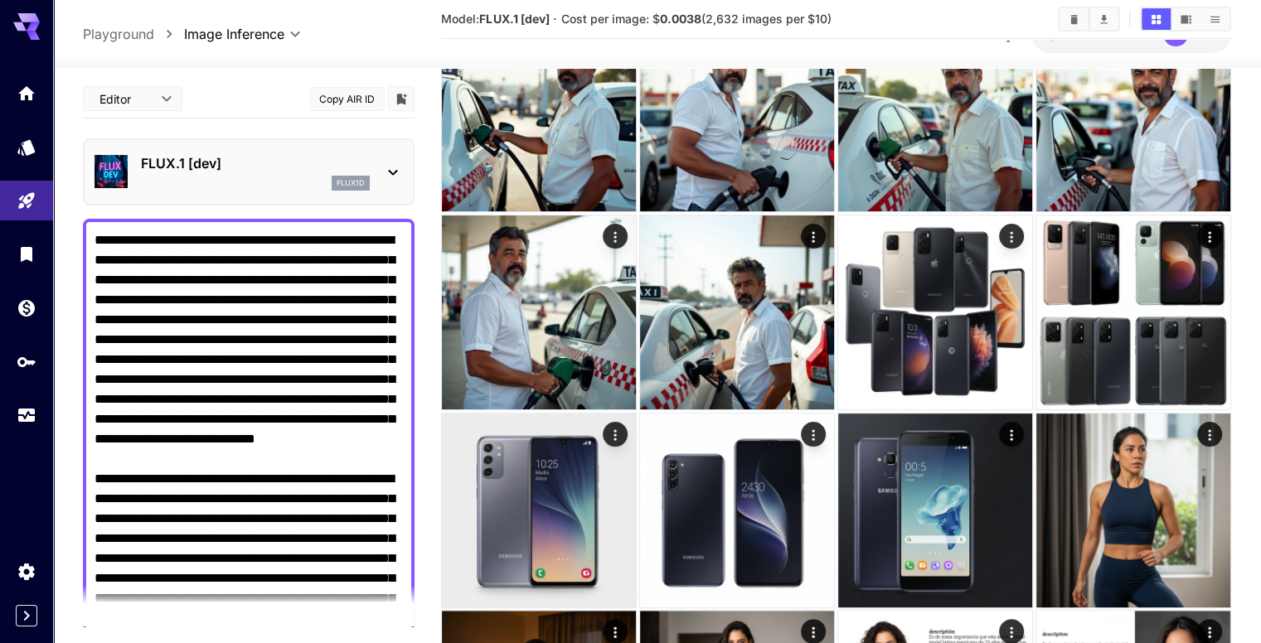
click at [265, 162] on p "FLUX.1 [dev]" at bounding box center [255, 163] width 229 height 20
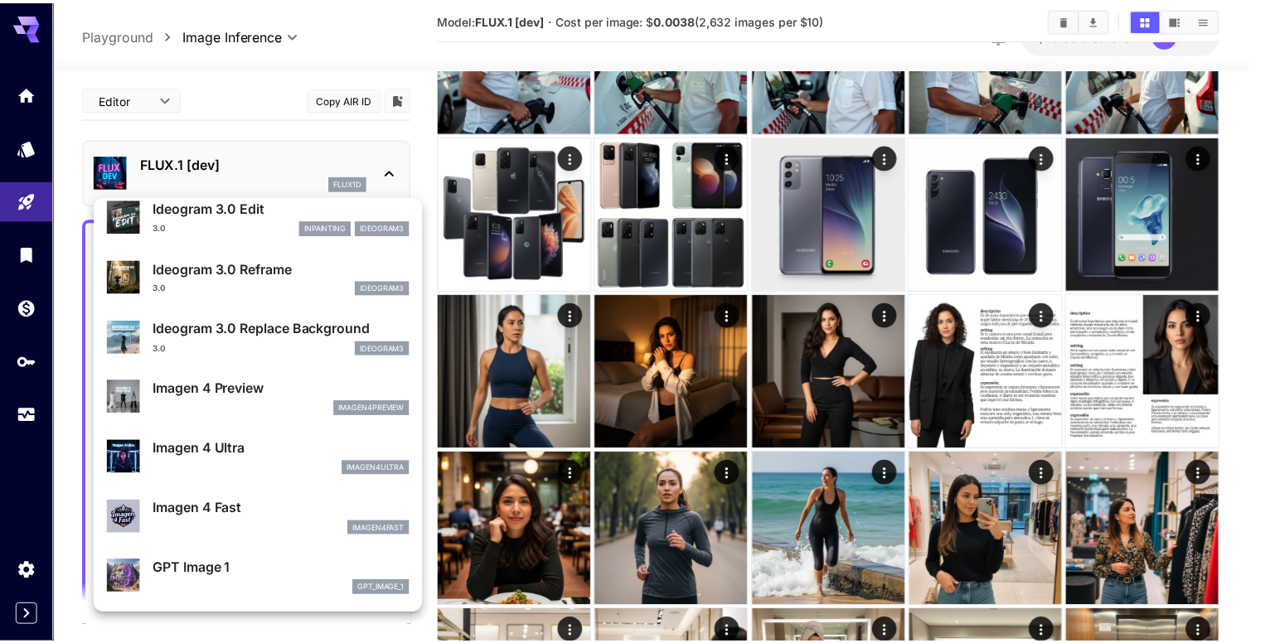
scroll to position [558, 0]
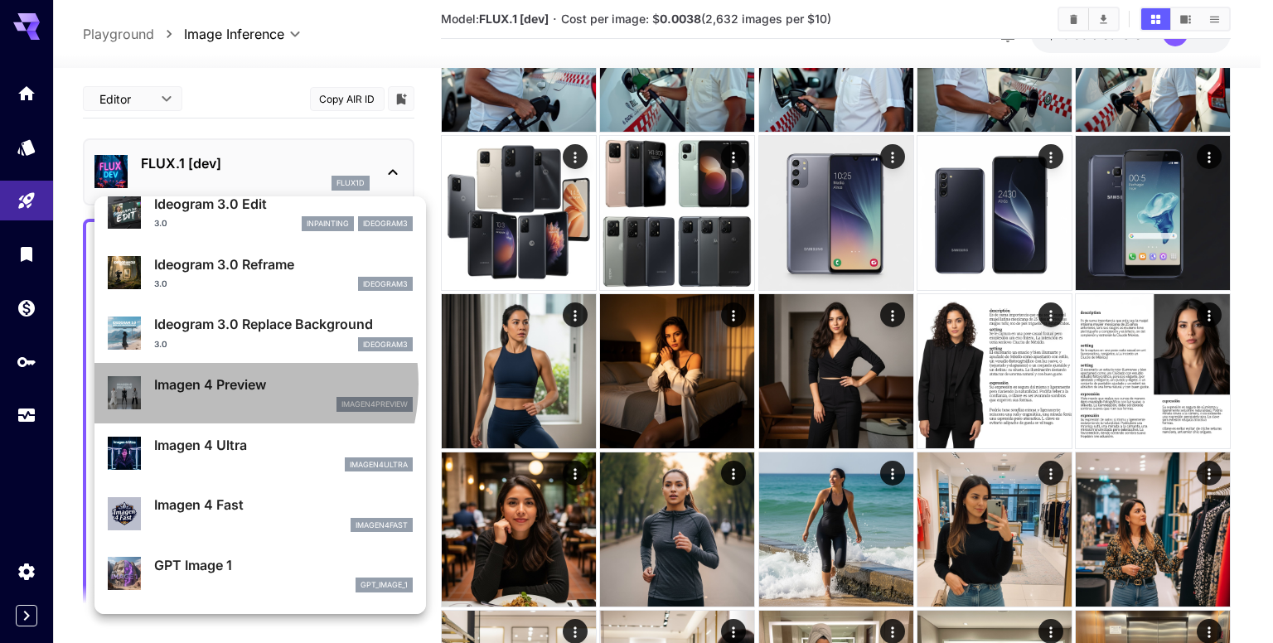
click at [219, 383] on p "Imagen 4 Preview" at bounding box center [283, 385] width 259 height 20
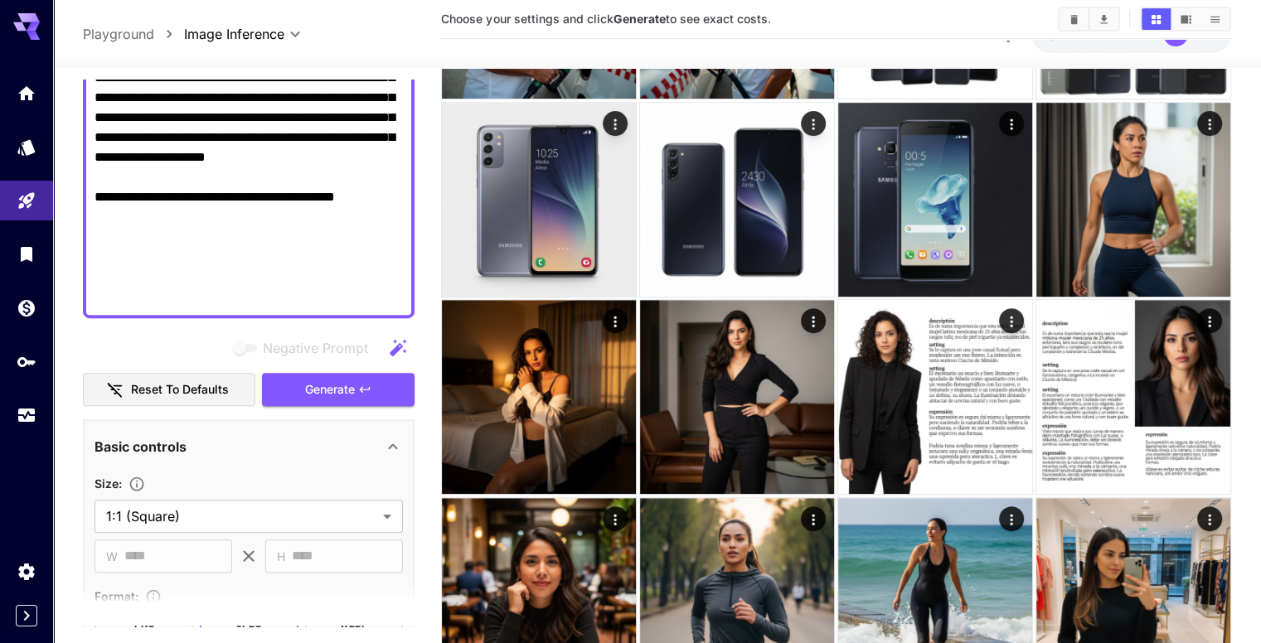
scroll to position [622, 0]
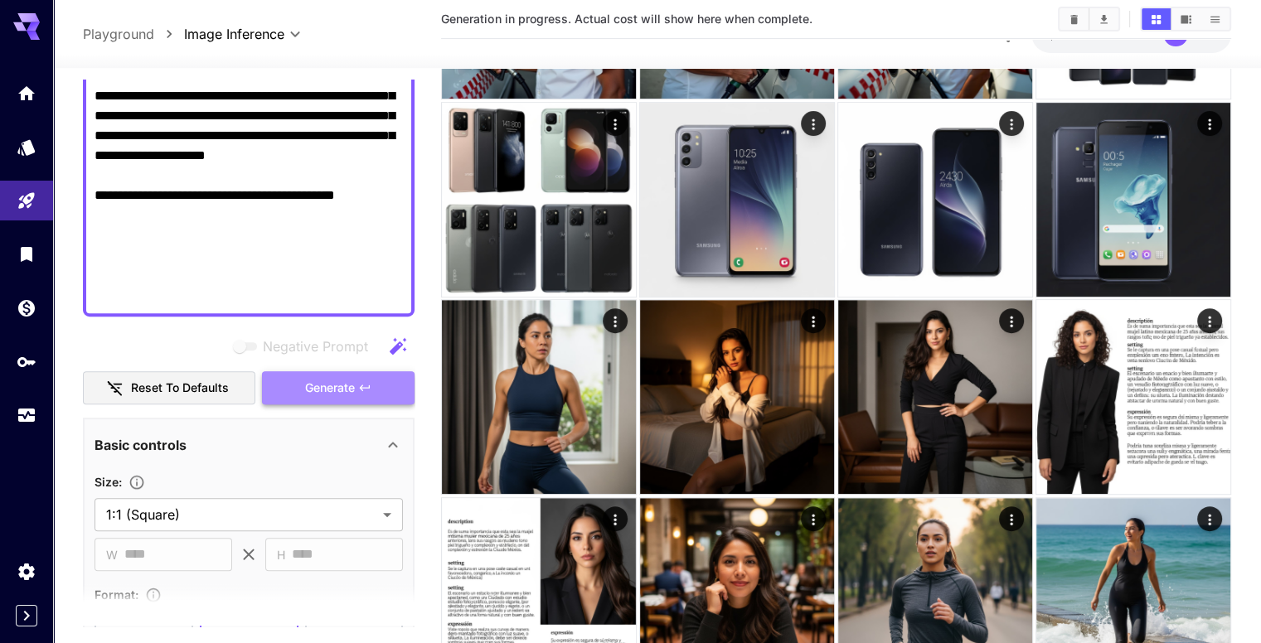
click at [312, 392] on span "Generate" at bounding box center [330, 388] width 50 height 21
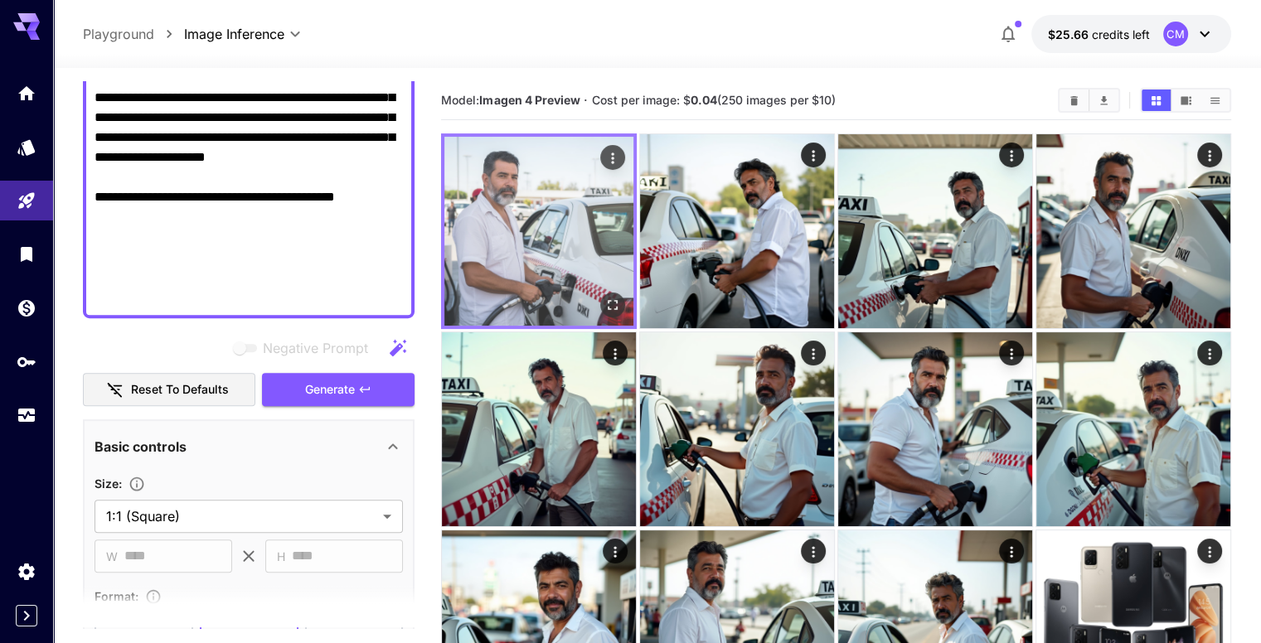
click at [514, 216] on img at bounding box center [538, 231] width 189 height 189
click at [604, 297] on icon "Open in fullscreen" at bounding box center [612, 305] width 17 height 17
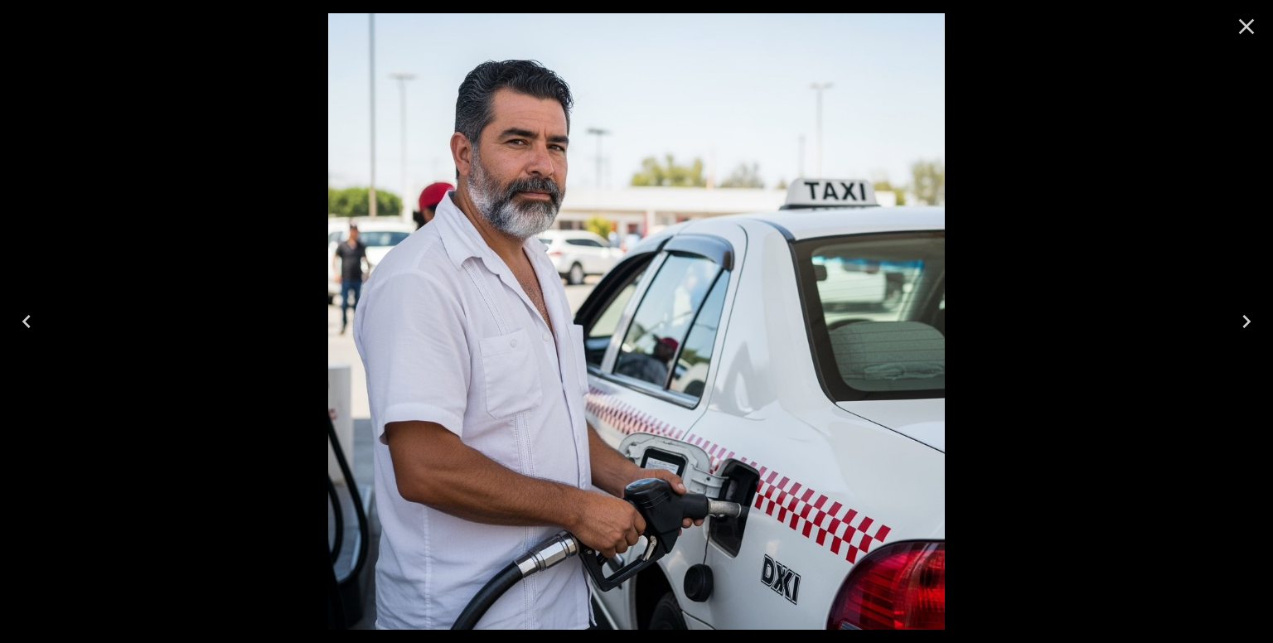
click at [1241, 27] on icon "Close" at bounding box center [1246, 26] width 27 height 27
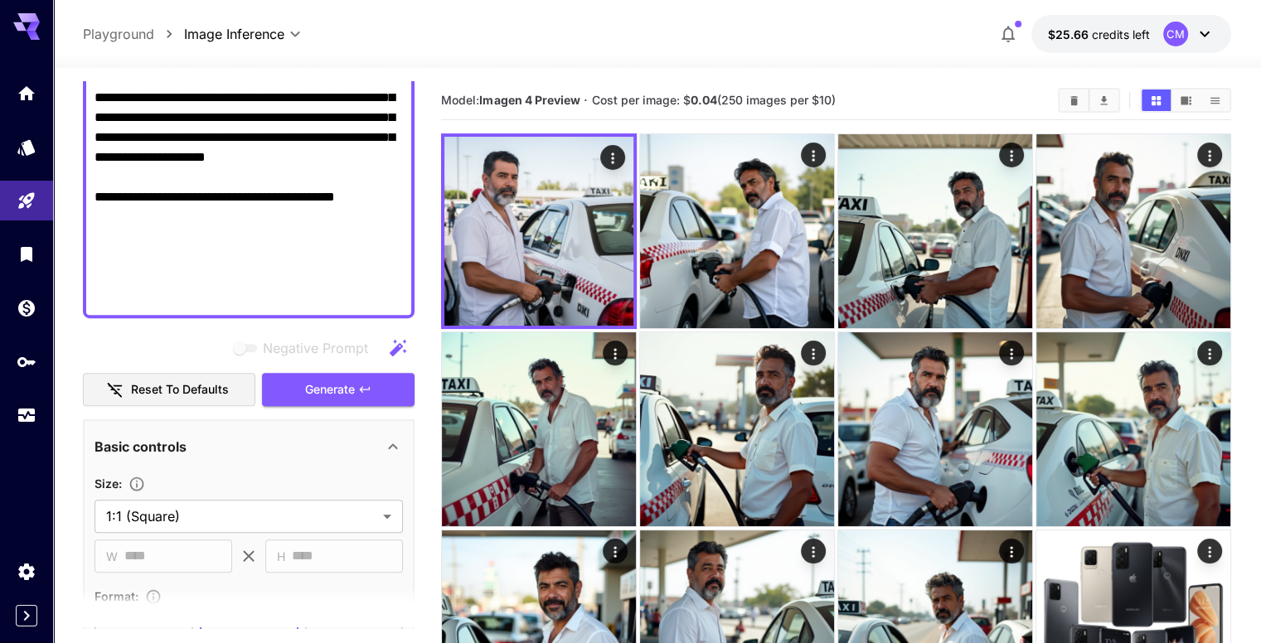
drag, startPoint x: 326, startPoint y: 263, endPoint x: 311, endPoint y: 213, distance: 51.9
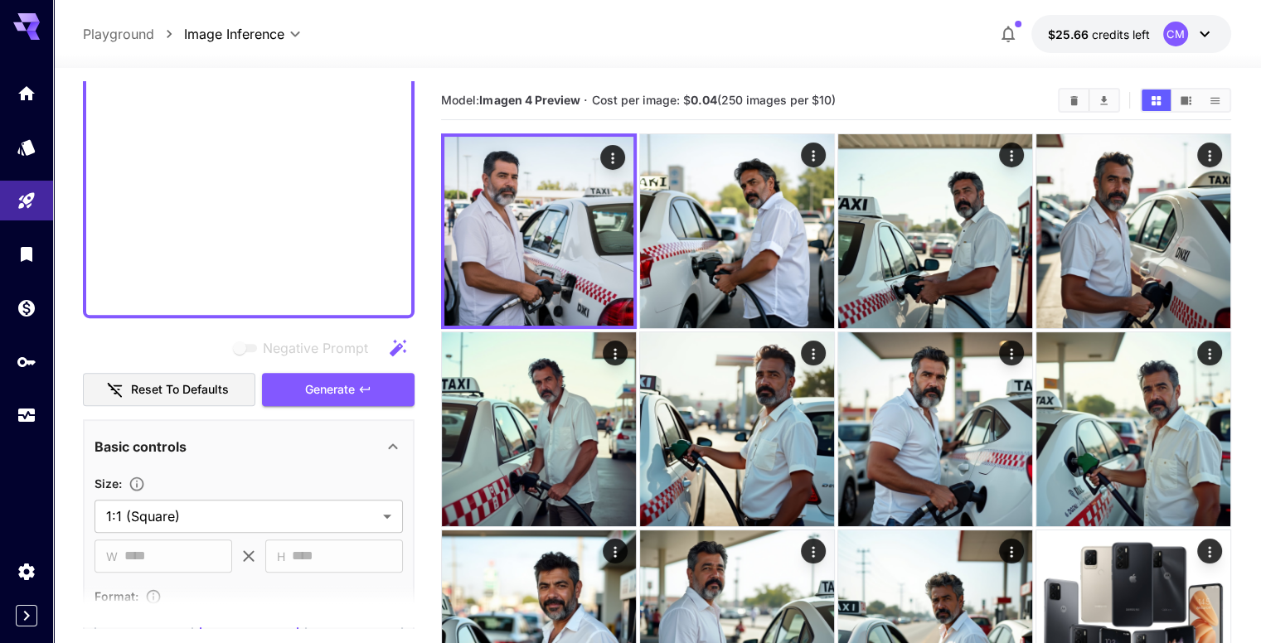
scroll to position [196, 0]
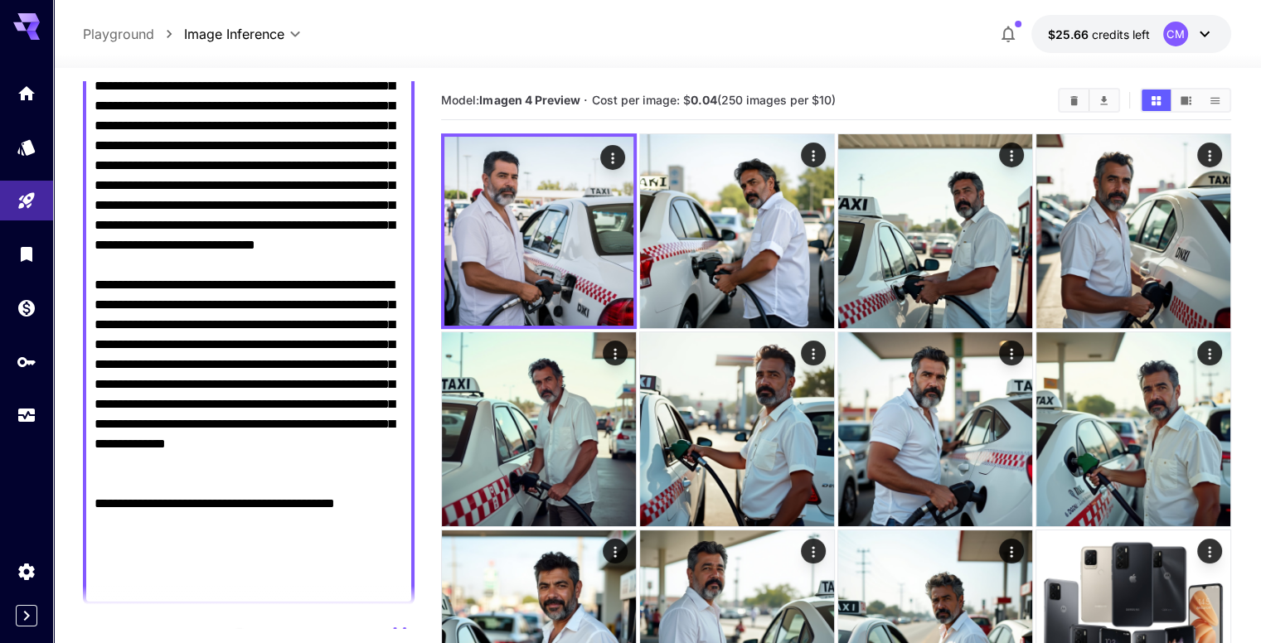
click at [302, 251] on textarea "Negative Prompt" at bounding box center [249, 314] width 308 height 557
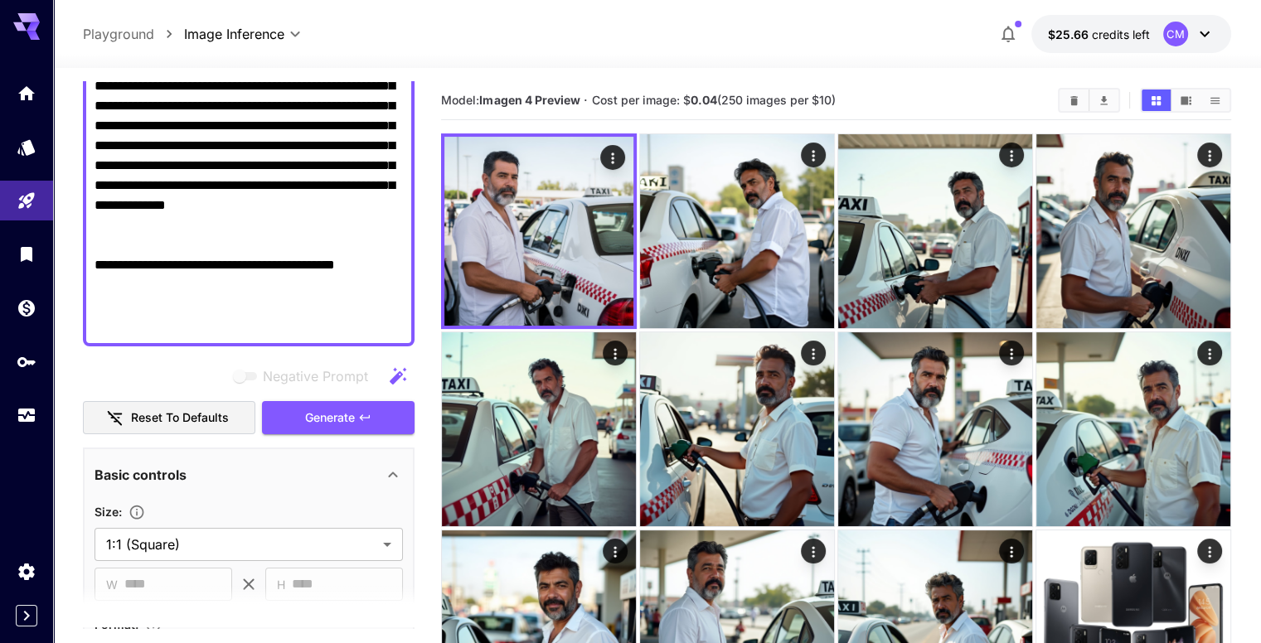
scroll to position [152, 0]
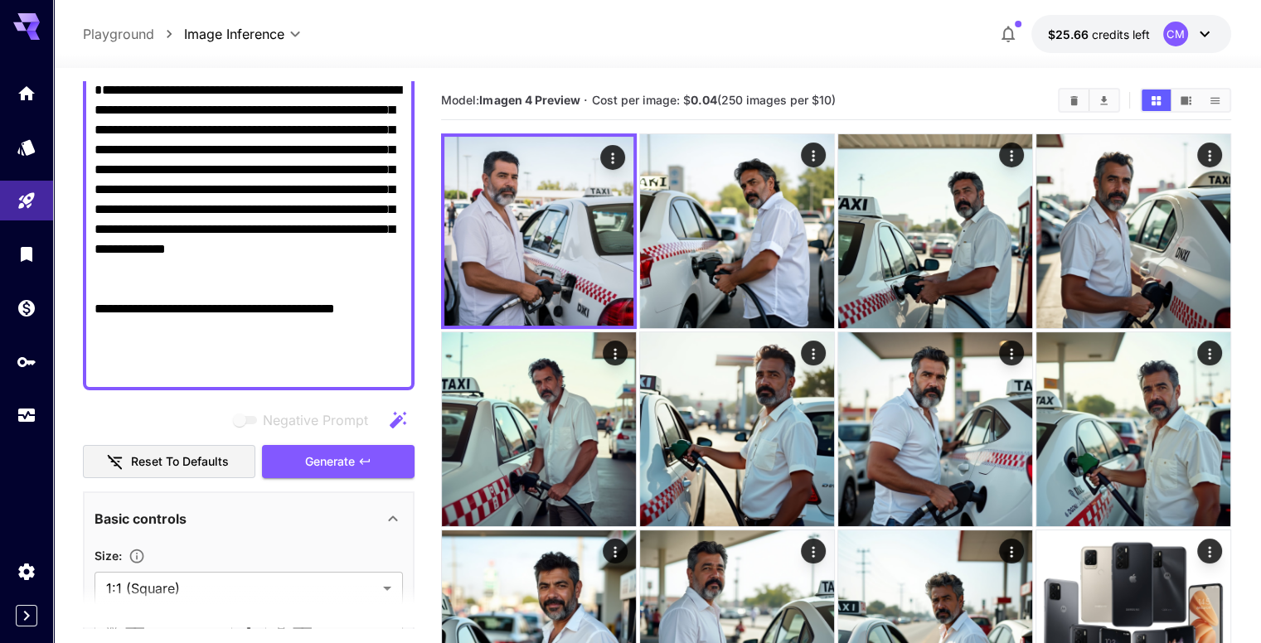
click at [286, 278] on textarea "**********" at bounding box center [249, 229] width 308 height 298
type textarea "**********"
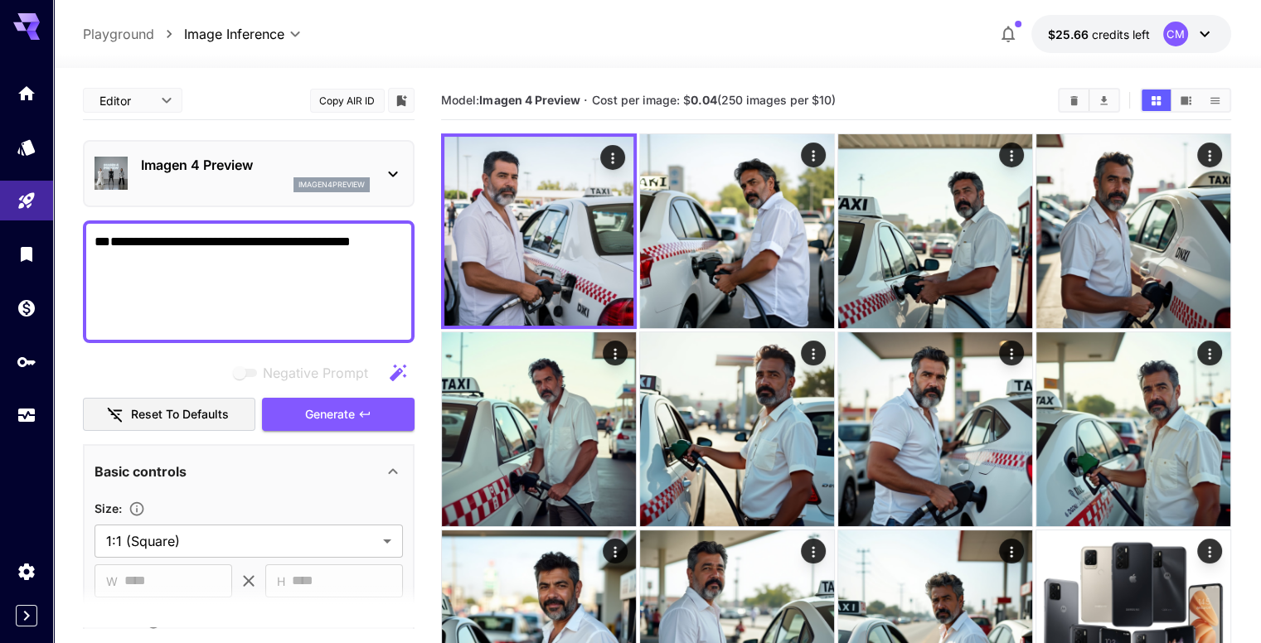
scroll to position [0, 0]
click at [272, 296] on textarea "**********" at bounding box center [249, 281] width 308 height 99
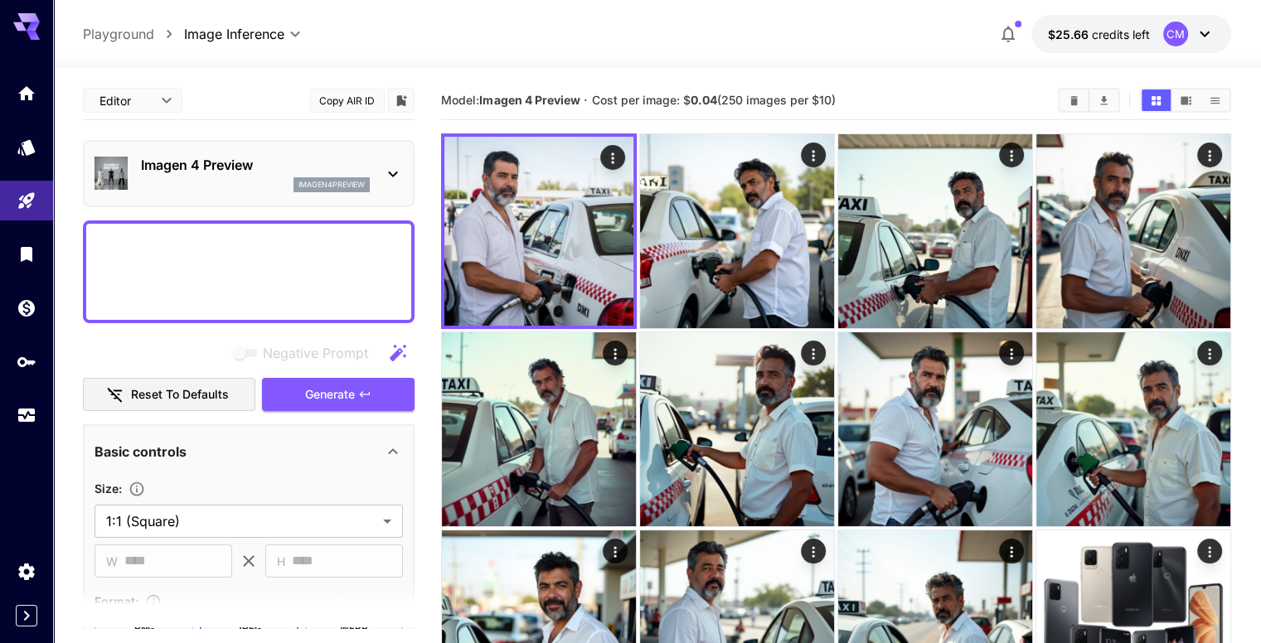
click at [272, 296] on textarea "Negative Prompt" at bounding box center [249, 272] width 308 height 80
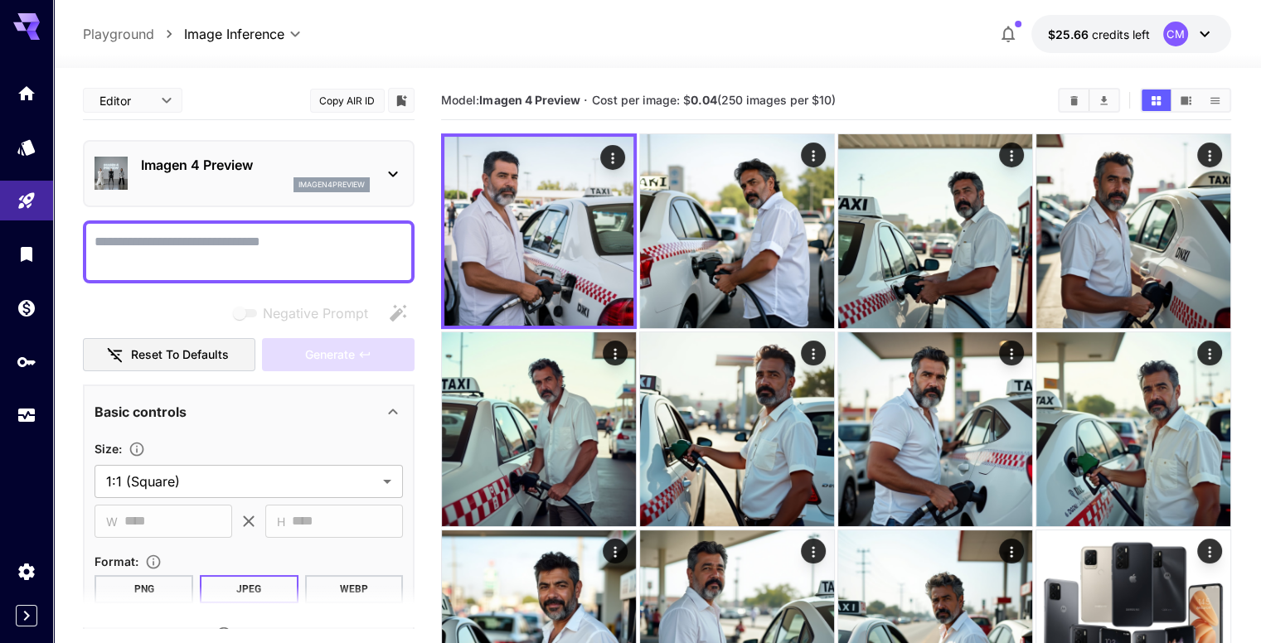
scroll to position [196, 0]
